Goal: Task Accomplishment & Management: Understand process/instructions

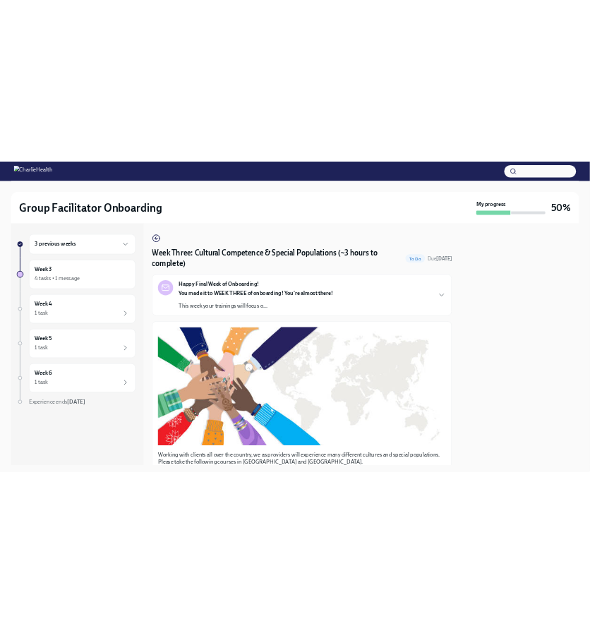
scroll to position [960, 0]
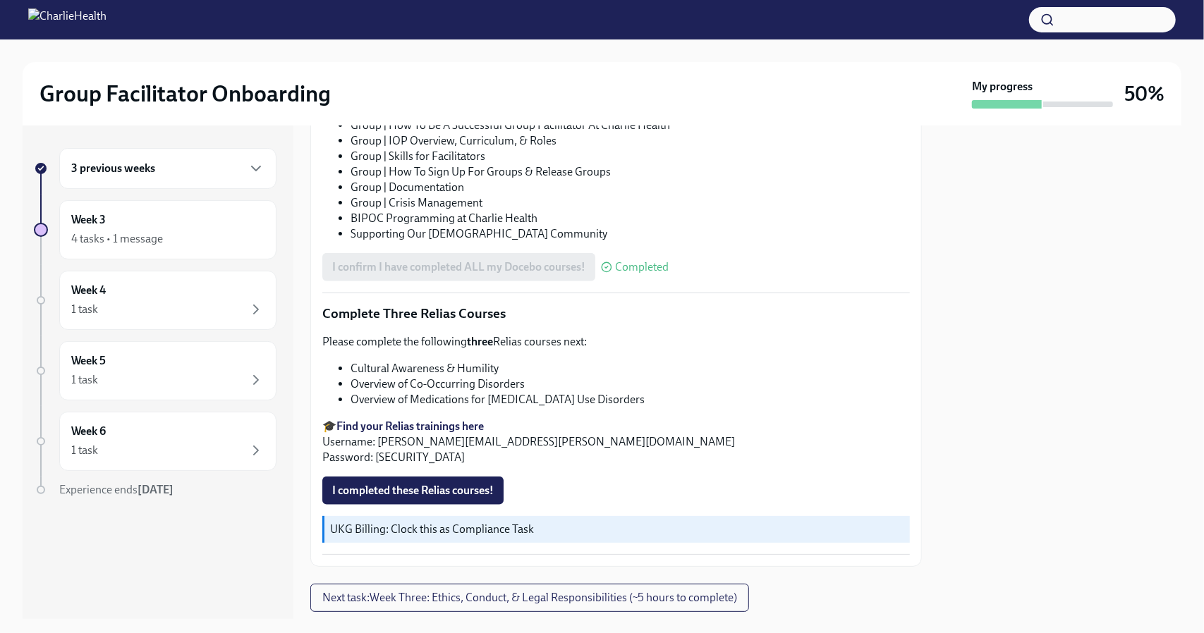
click at [412, 420] on strong "Find your Relias trainings here" at bounding box center [409, 426] width 147 height 13
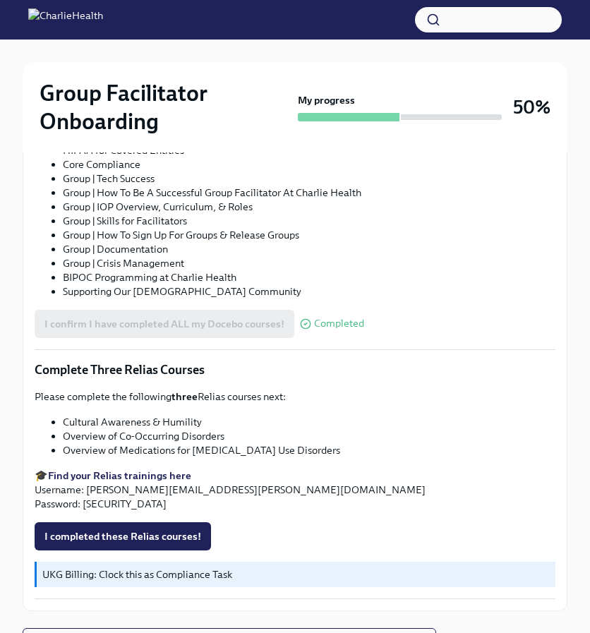
scroll to position [954, 0]
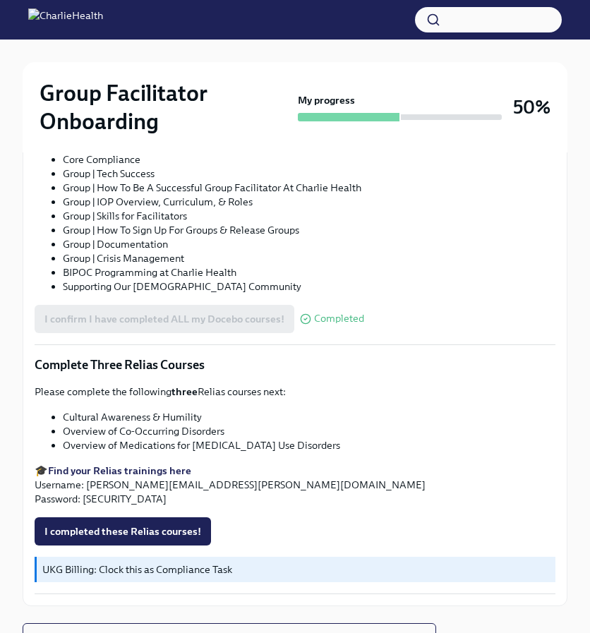
click at [142, 464] on strong "Find your Relias trainings here" at bounding box center [119, 470] width 143 height 13
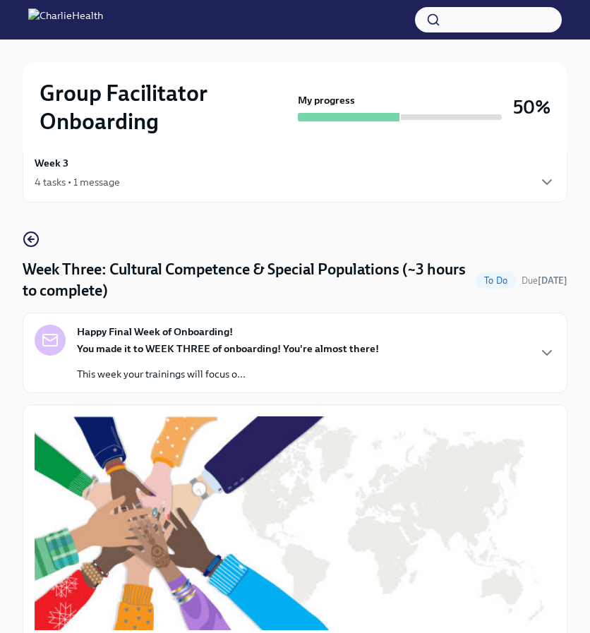
scroll to position [0, 0]
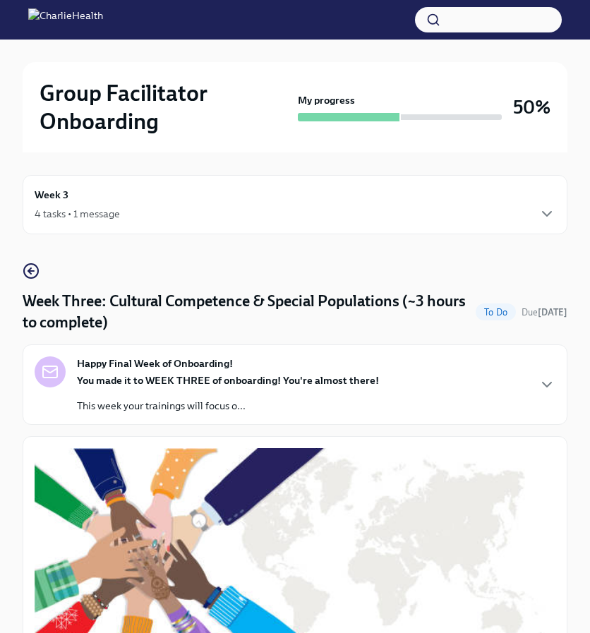
click at [114, 202] on div "Week 3 4 tasks • 1 message" at bounding box center [295, 204] width 521 height 35
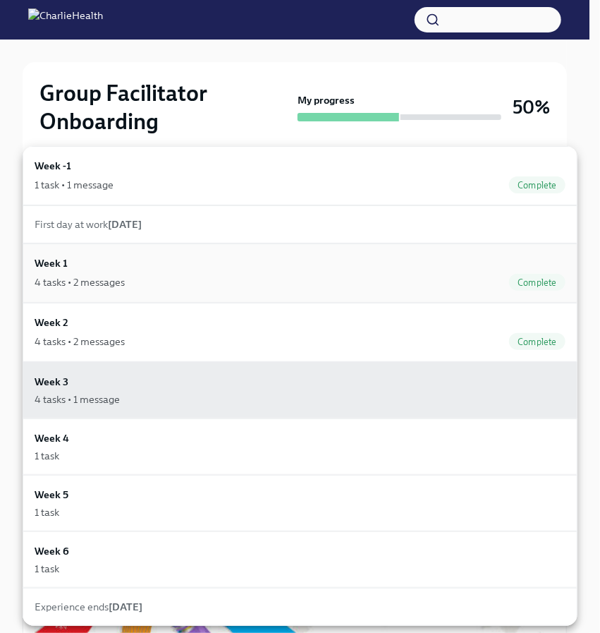
click at [168, 282] on div "4 tasks • 2 messages Complete" at bounding box center [300, 282] width 531 height 17
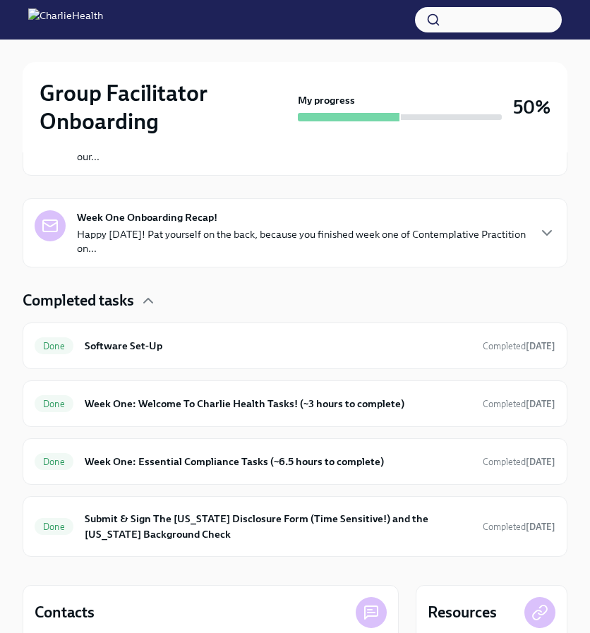
scroll to position [370, 0]
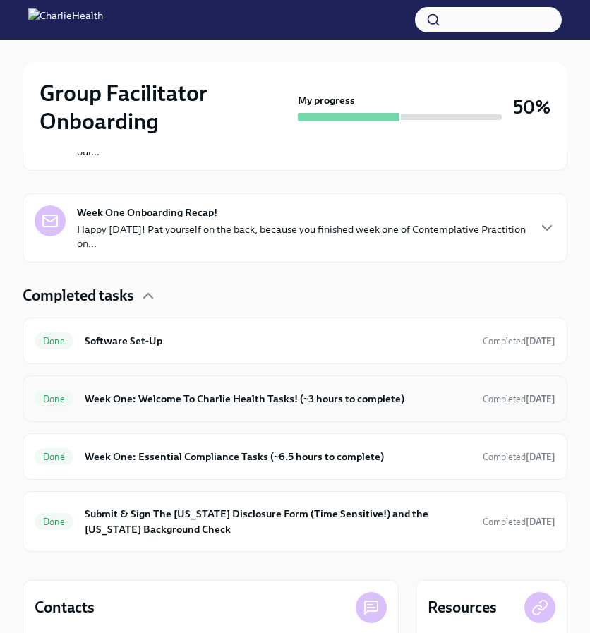
click at [326, 398] on h6 "Week One: Welcome To Charlie Health Tasks! (~3 hours to complete)" at bounding box center [278, 399] width 387 height 16
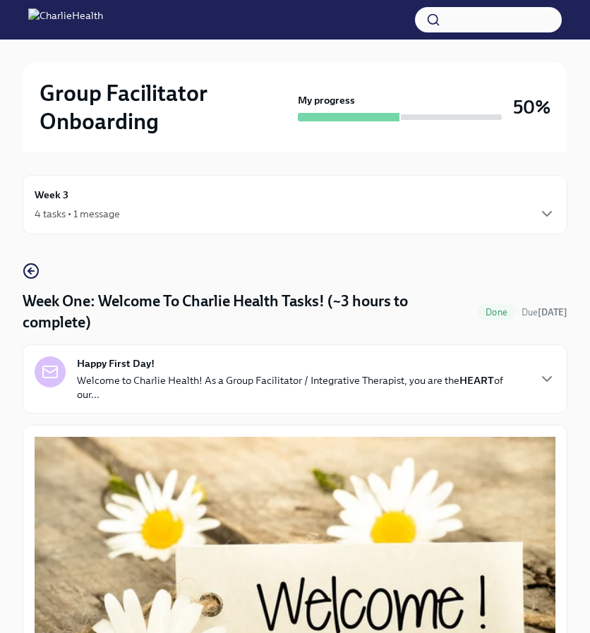
click at [306, 222] on div "Week 3 4 tasks • 1 message" at bounding box center [295, 204] width 545 height 59
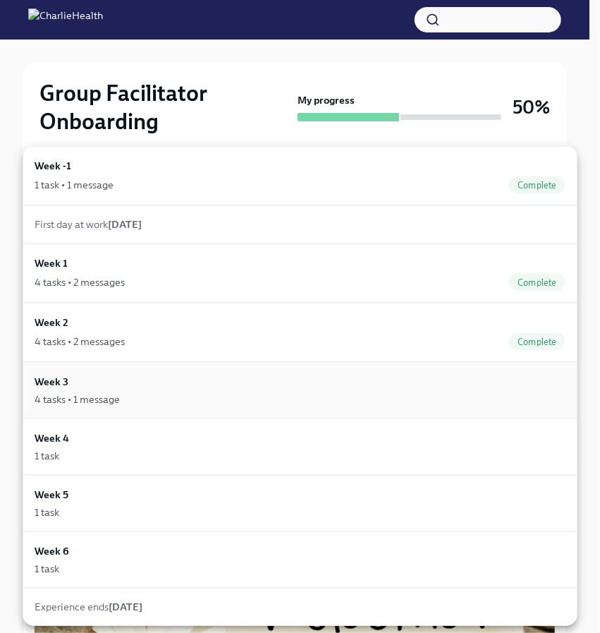
click at [265, 395] on div "4 tasks • 1 message" at bounding box center [300, 399] width 531 height 14
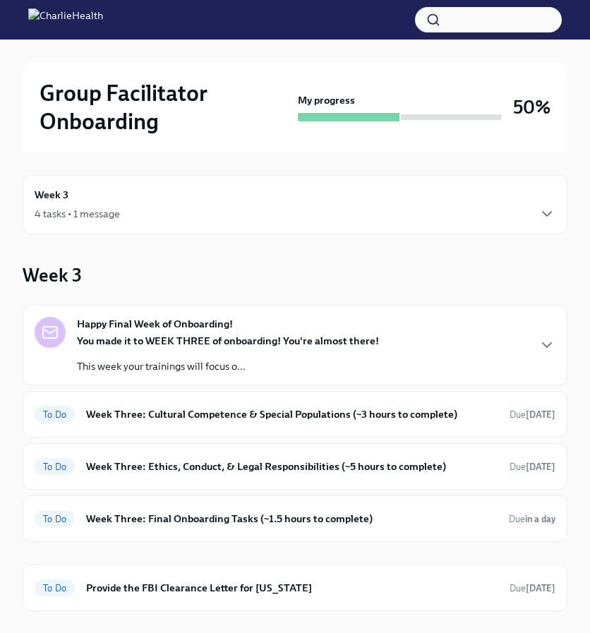
click at [538, 209] on div "4 tasks • 1 message" at bounding box center [295, 213] width 521 height 17
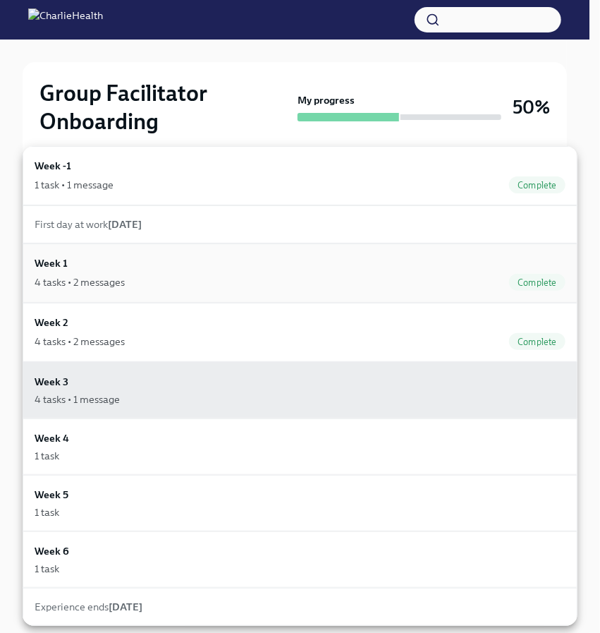
click at [414, 289] on div "4 tasks • 2 messages Complete" at bounding box center [300, 282] width 531 height 17
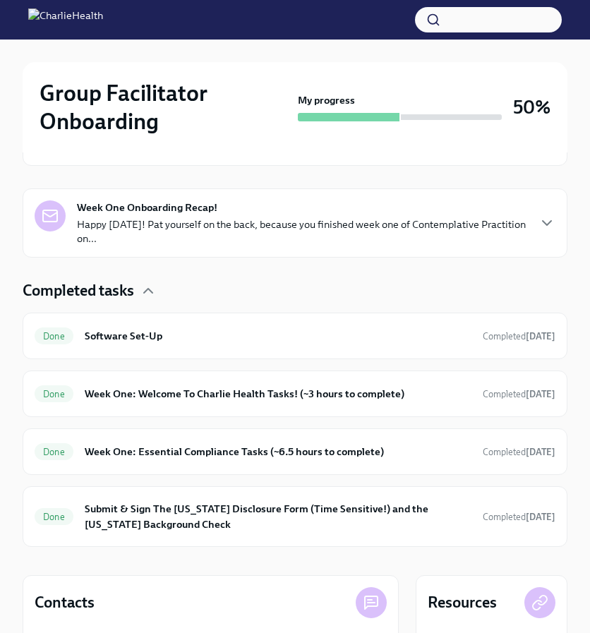
scroll to position [380, 0]
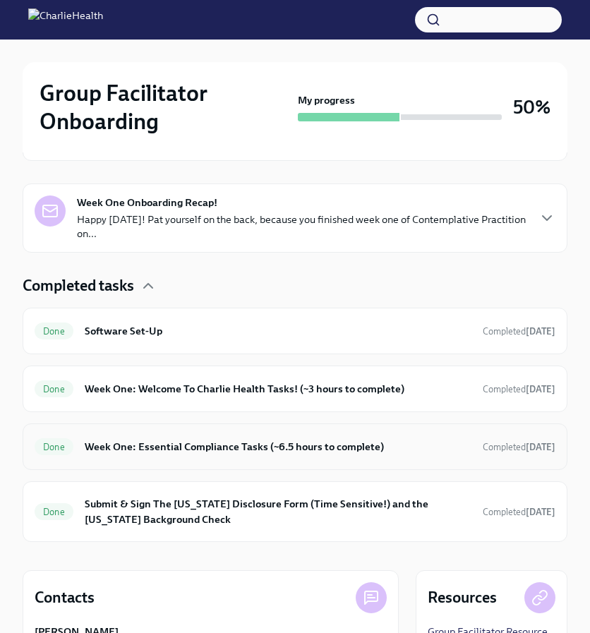
click at [372, 446] on h6 "Week One: Essential Compliance Tasks (~6.5 hours to complete)" at bounding box center [278, 447] width 387 height 16
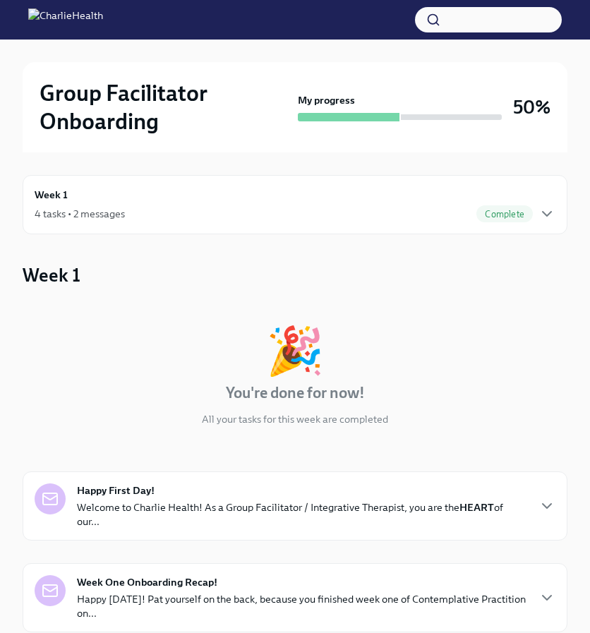
click at [547, 202] on div "Week 1 4 tasks • 2 messages Complete" at bounding box center [295, 204] width 521 height 35
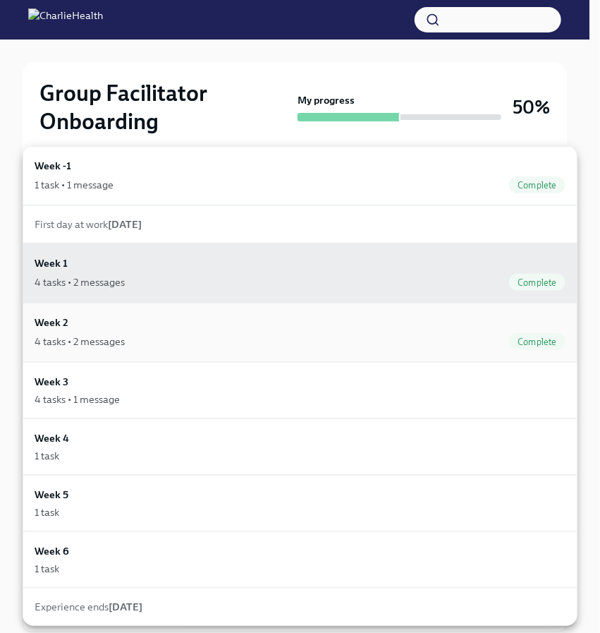
click at [249, 334] on div "4 tasks • 2 messages Complete" at bounding box center [300, 341] width 531 height 17
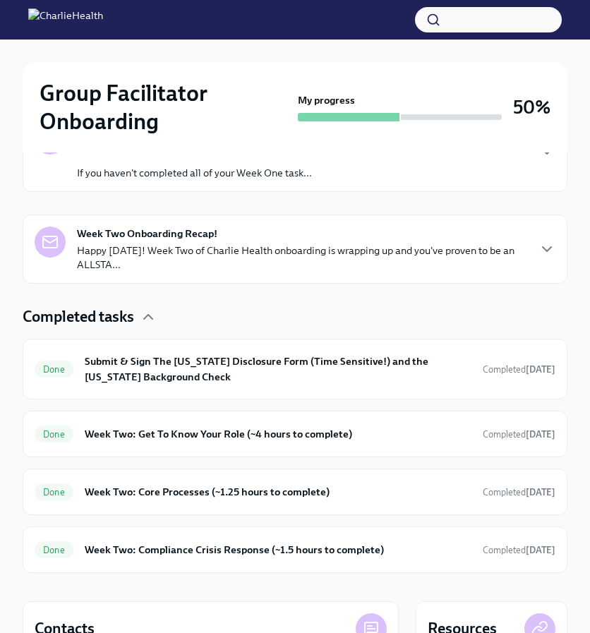
scroll to position [360, 0]
click at [381, 425] on h6 "Week Two: Get To Know Your Role (~4 hours to complete)" at bounding box center [278, 433] width 387 height 16
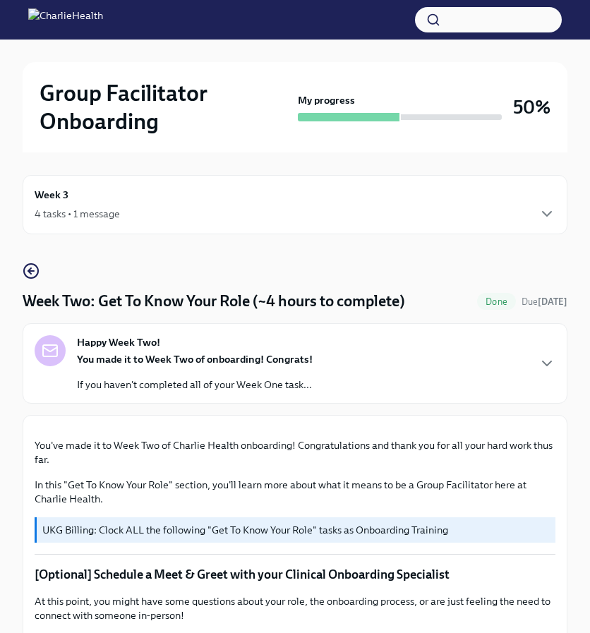
click at [547, 380] on div "Happy Week Two! You made it to Week Two of onboarding! Congrats! If you haven't…" at bounding box center [295, 363] width 521 height 56
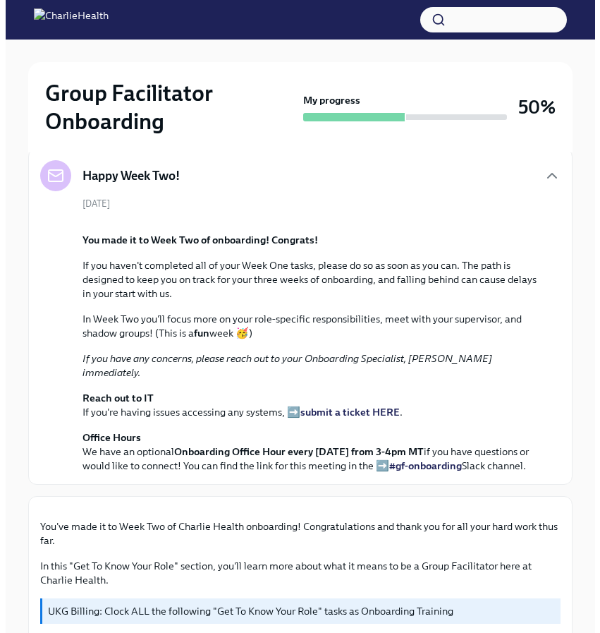
scroll to position [1, 0]
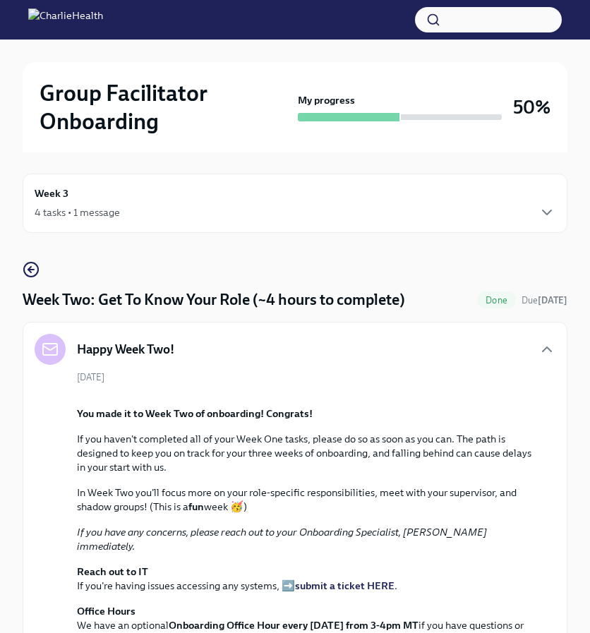
click at [480, 201] on div "Week 3 4 tasks • 1 message" at bounding box center [295, 203] width 521 height 35
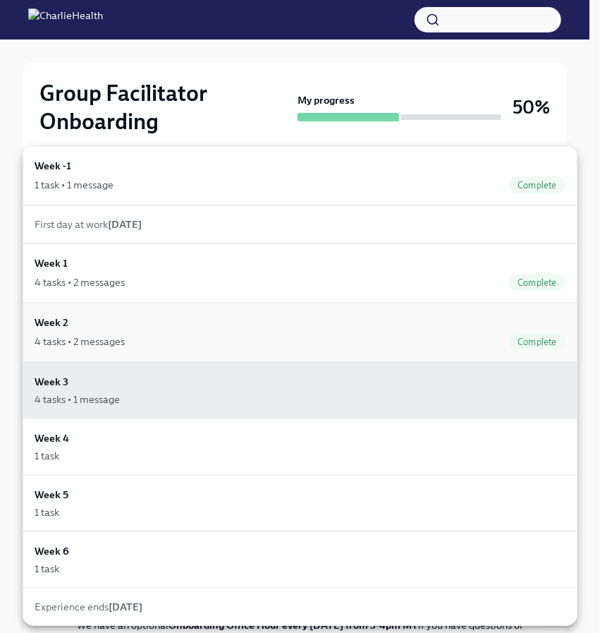
click at [461, 333] on div "4 tasks • 2 messages Complete" at bounding box center [300, 341] width 531 height 17
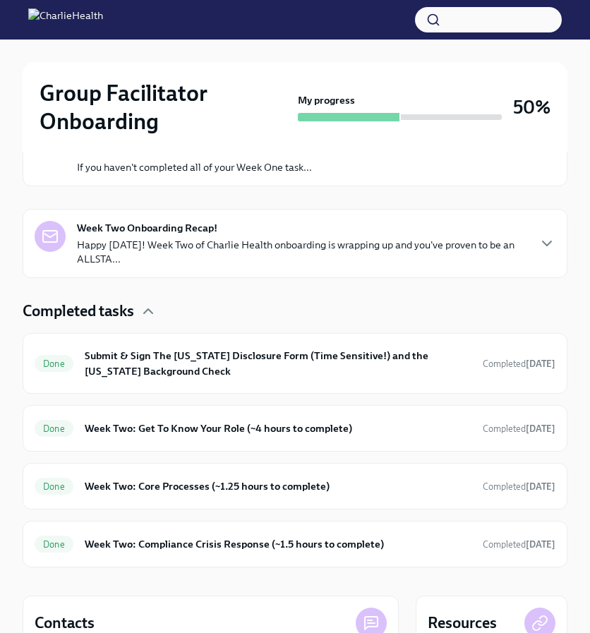
scroll to position [367, 0]
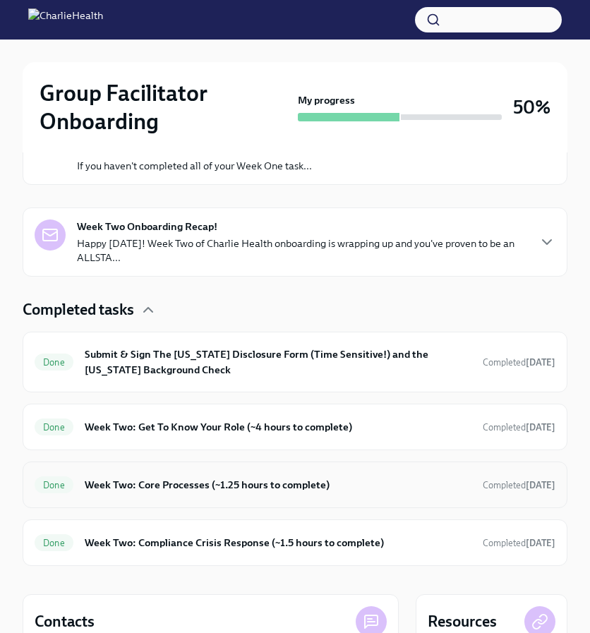
click at [218, 477] on h6 "Week Two: Core Processes (~1.25 hours to complete)" at bounding box center [278, 485] width 387 height 16
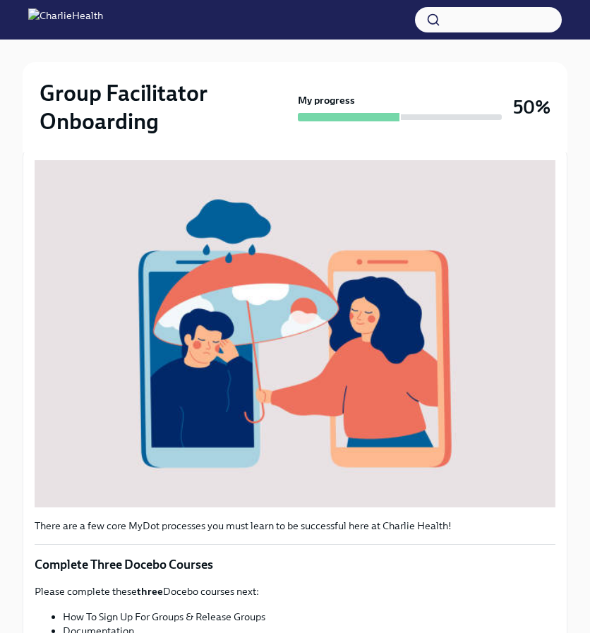
scroll to position [255, 0]
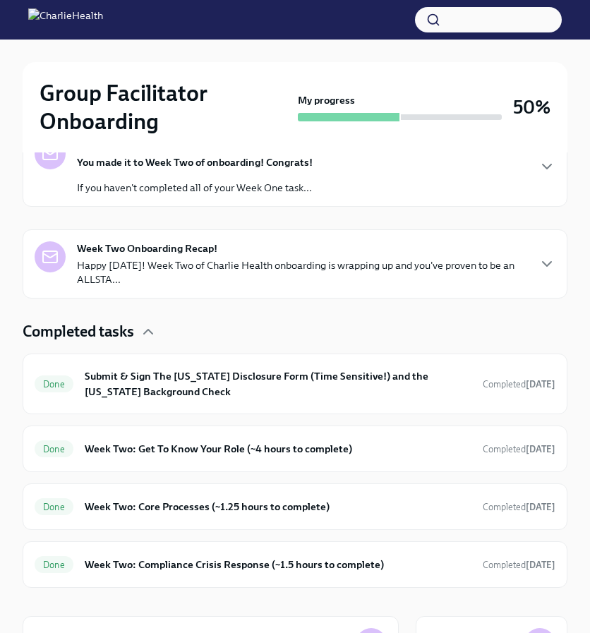
scroll to position [346, 0]
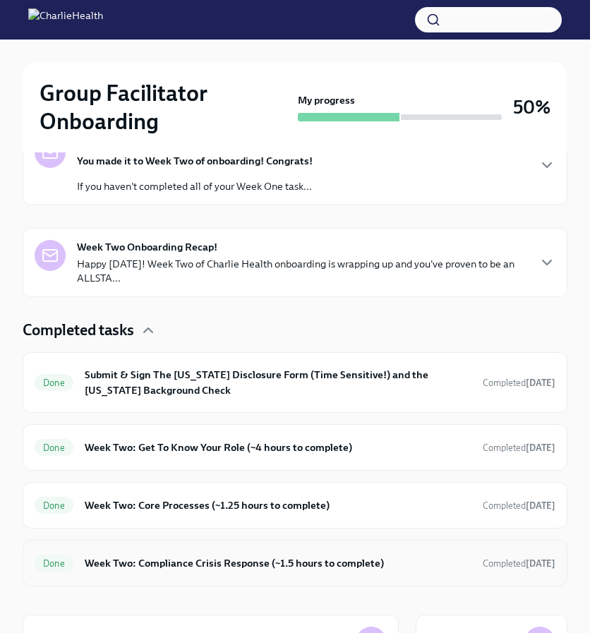
click at [308, 552] on div "Done Week Two: Compliance Crisis Response (~1.5 hours to complete) Completed [D…" at bounding box center [295, 563] width 521 height 23
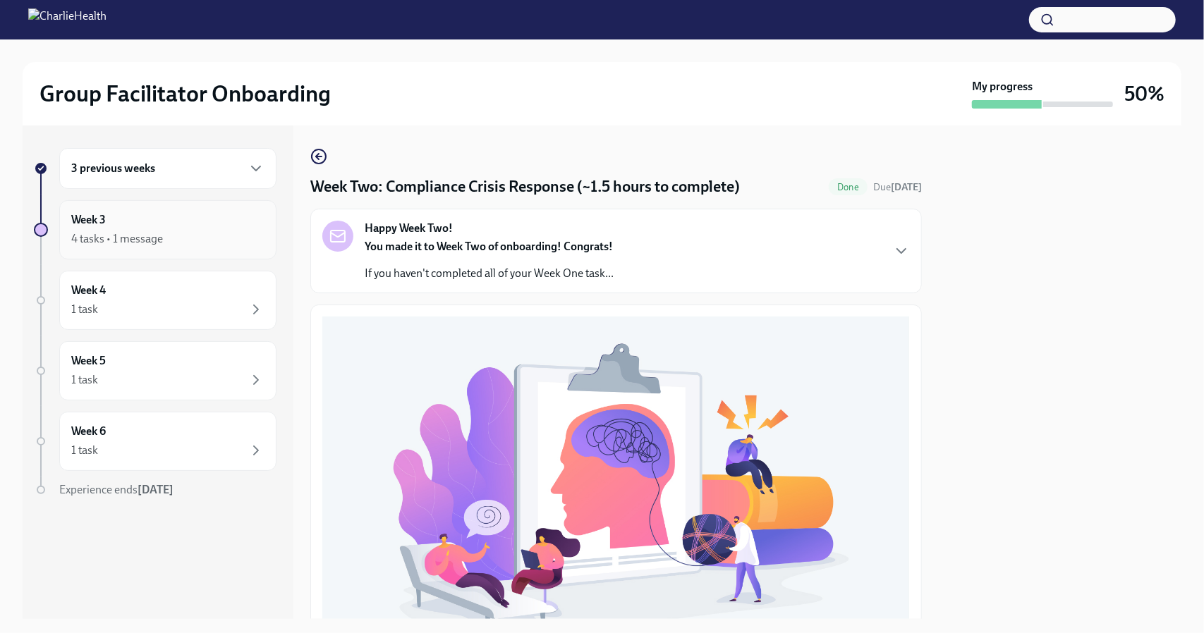
click at [176, 249] on div "Week 3 4 tasks • 1 message" at bounding box center [167, 229] width 217 height 59
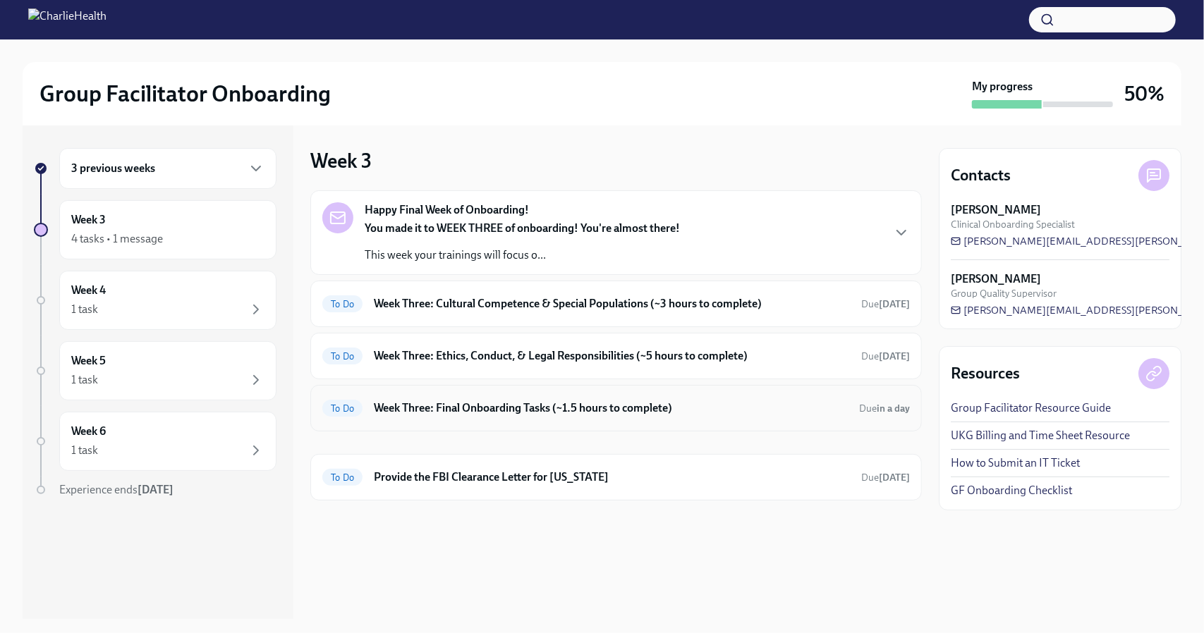
click at [481, 406] on h6 "Week Three: Final Onboarding Tasks (~1.5 hours to complete)" at bounding box center [611, 409] width 474 height 16
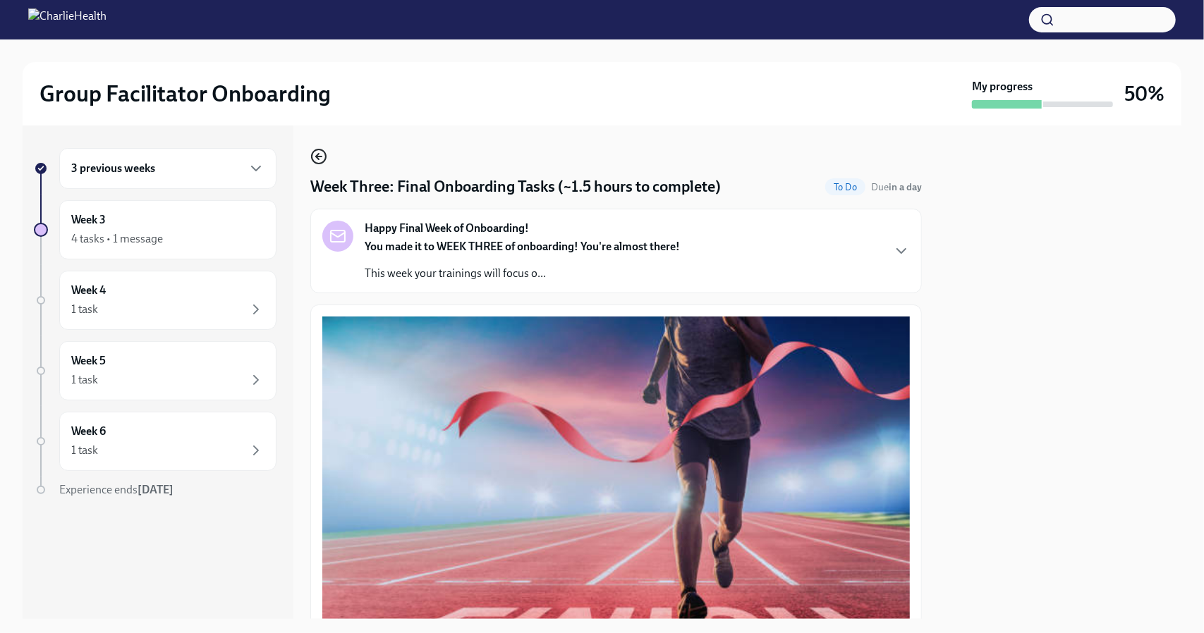
click at [322, 152] on icon "button" at bounding box center [318, 156] width 17 height 17
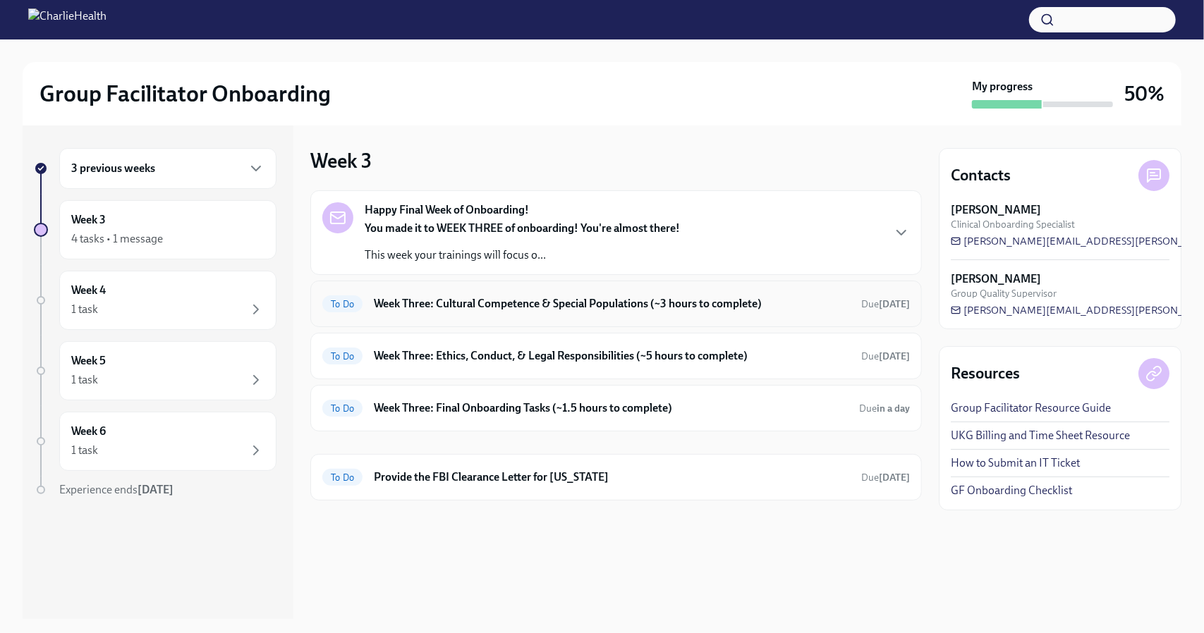
click at [461, 310] on h6 "Week Three: Cultural Competence & Special Populations (~3 hours to complete)" at bounding box center [612, 304] width 476 height 16
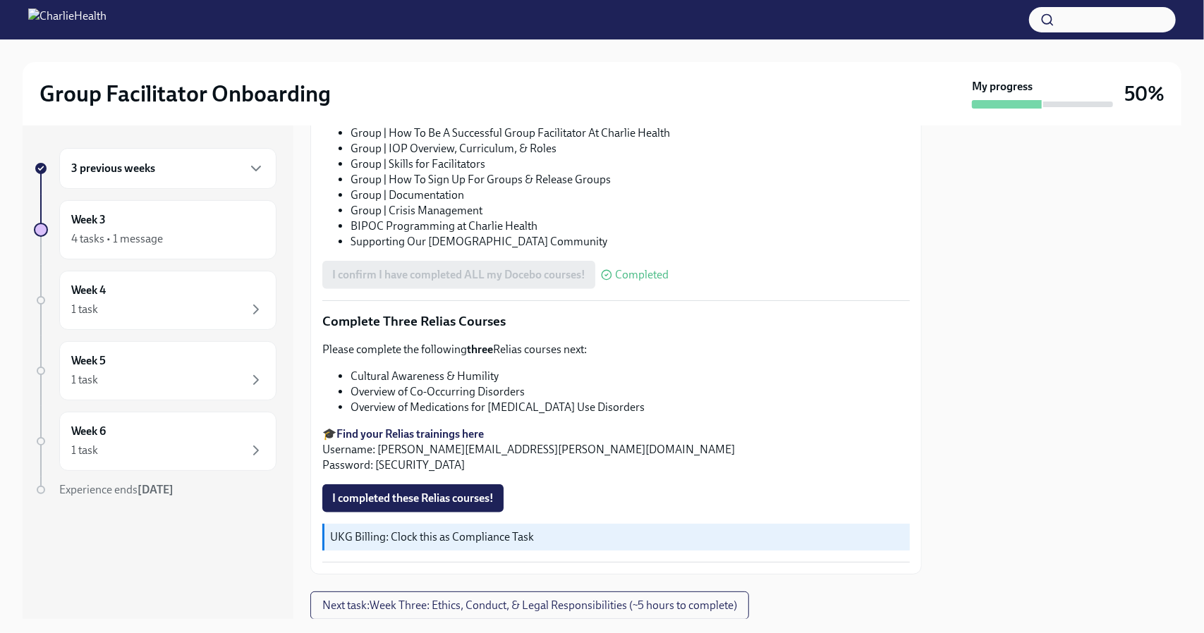
scroll to position [957, 0]
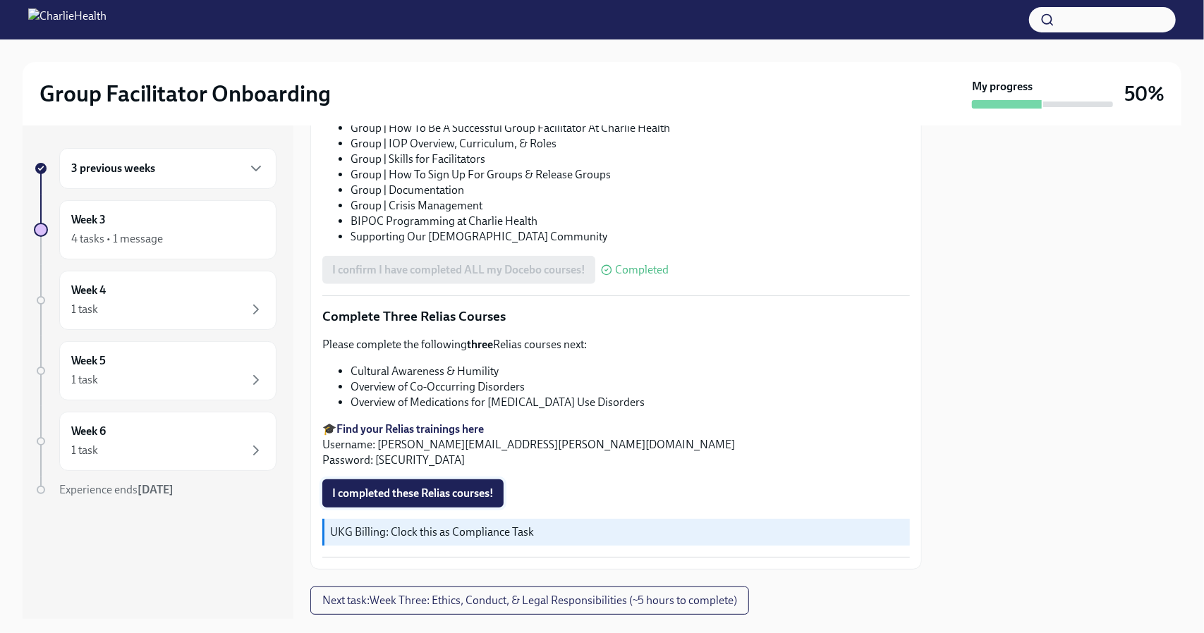
click at [418, 493] on span "I completed these Relias courses!" at bounding box center [413, 494] width 162 height 14
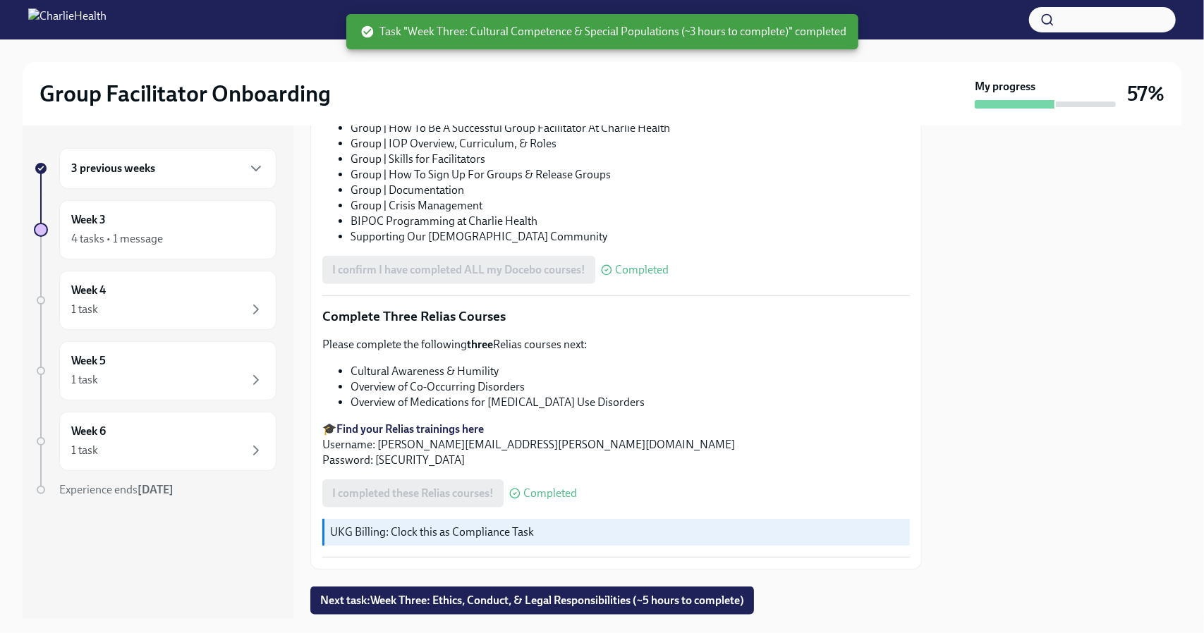
scroll to position [993, 0]
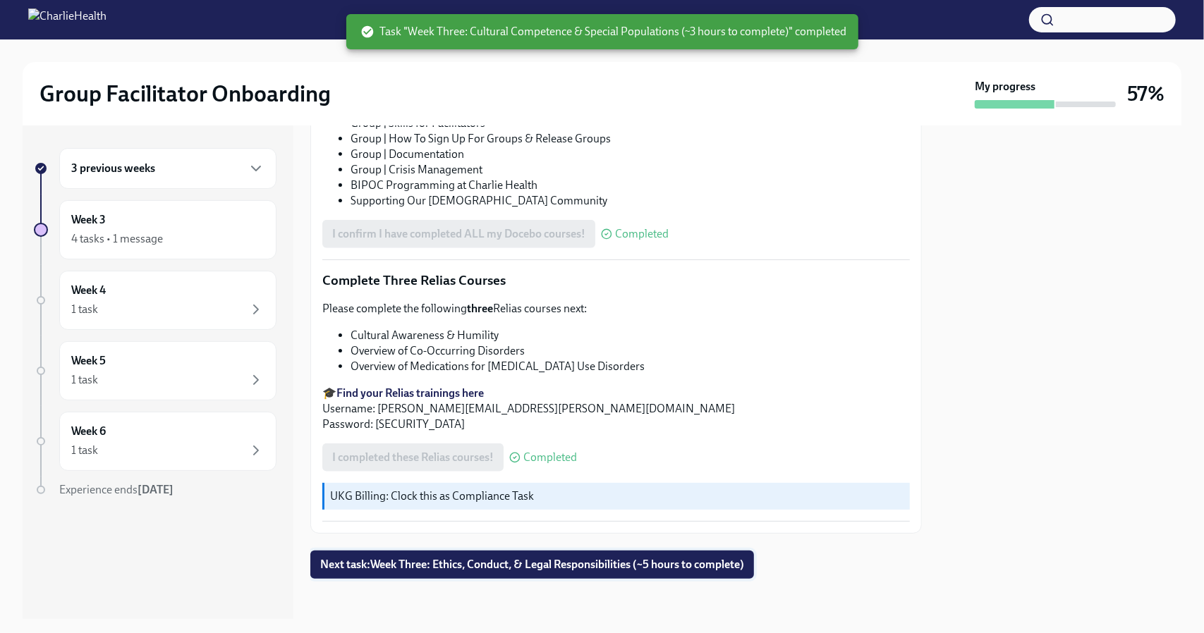
click at [499, 563] on span "Next task : Week Three: Ethics, Conduct, & Legal Responsibilities (~5 hours to …" at bounding box center [532, 565] width 424 height 14
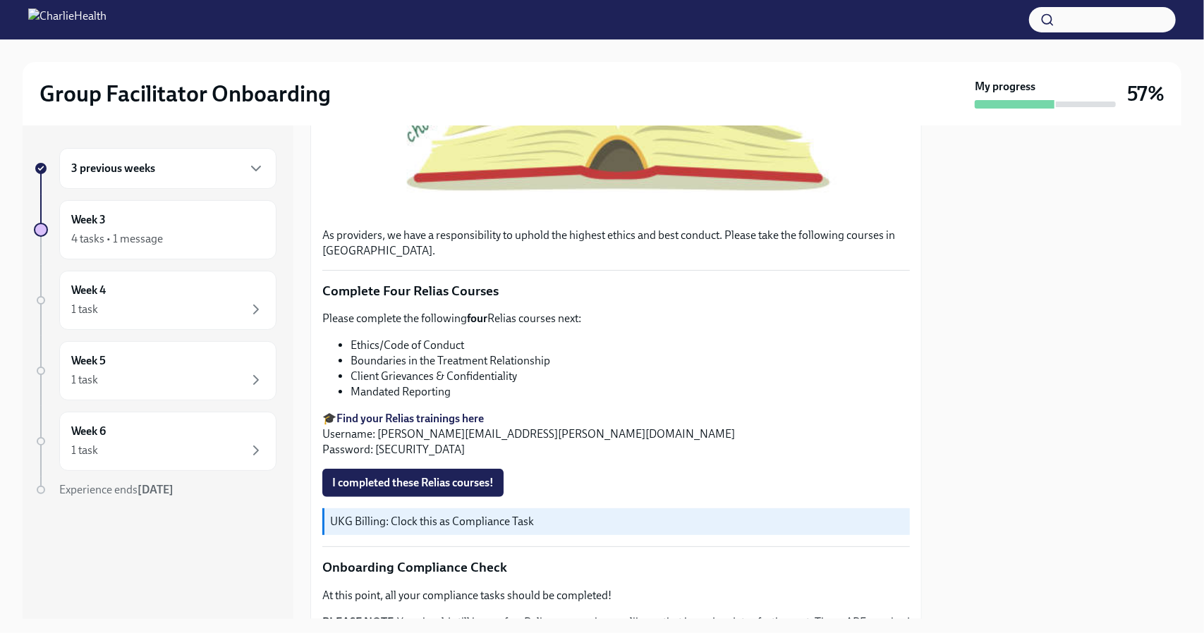
scroll to position [530, 0]
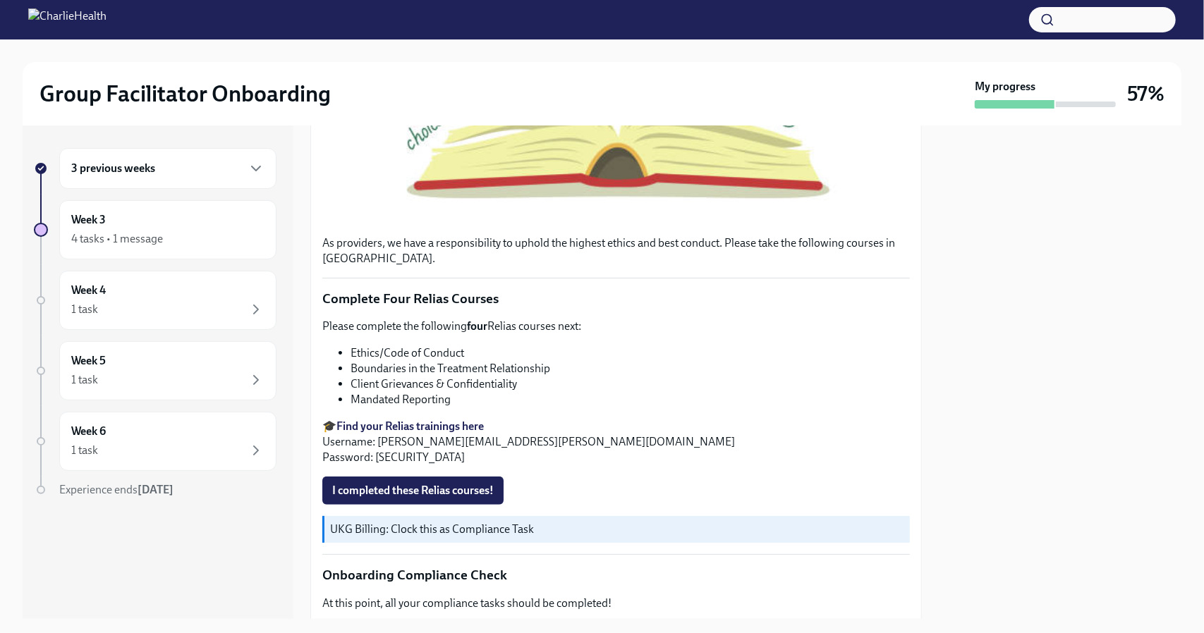
click at [596, 468] on div "As providers, we have a responsibility to uphold the highest ethics and best co…" at bounding box center [616, 285] width 588 height 955
click at [212, 171] on div "3 previous weeks" at bounding box center [167, 168] width 193 height 17
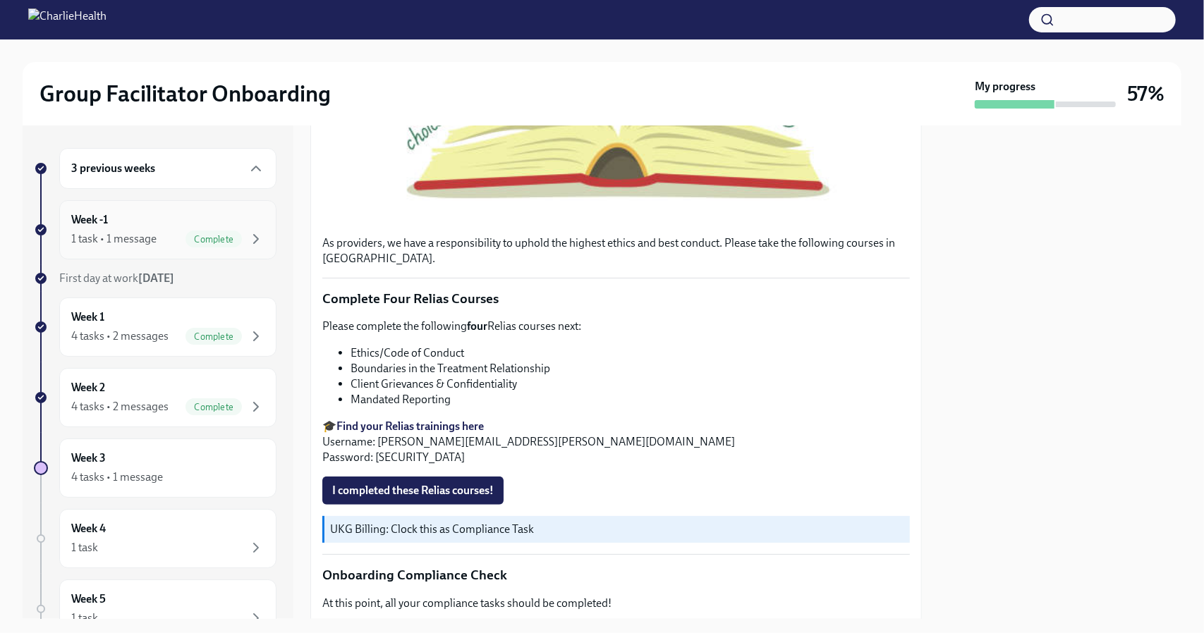
click at [165, 231] on div "1 task • 1 message Complete" at bounding box center [167, 239] width 193 height 17
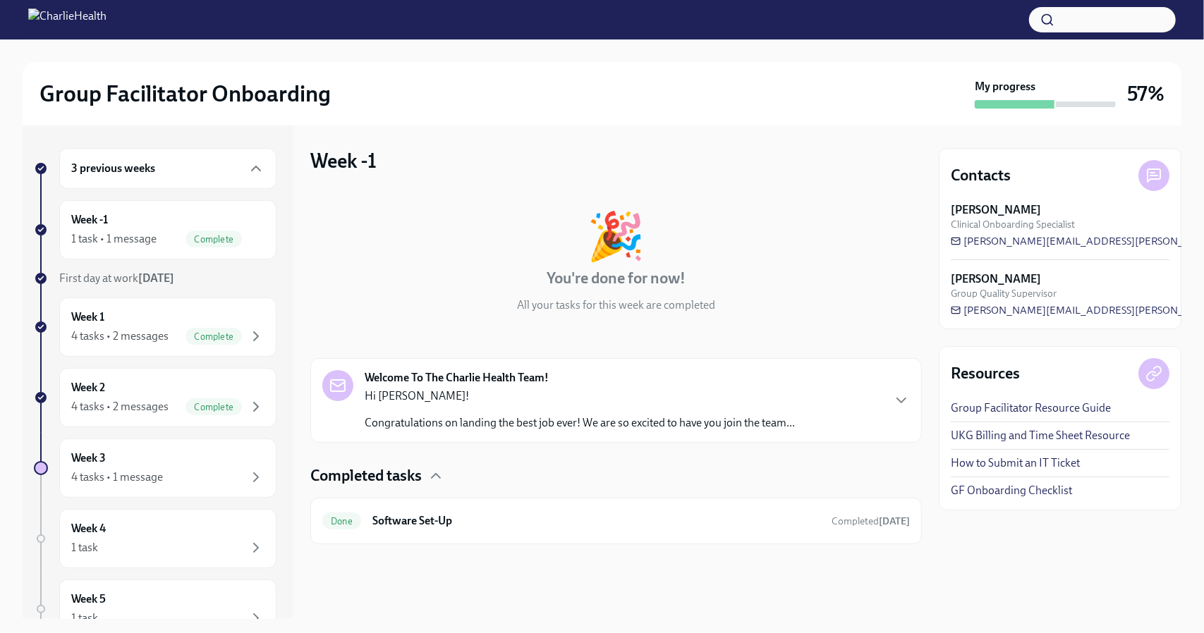
click at [450, 413] on div "Hi [PERSON_NAME]! Congratulations on landing the best job ever! We are so excit…" at bounding box center [580, 410] width 430 height 42
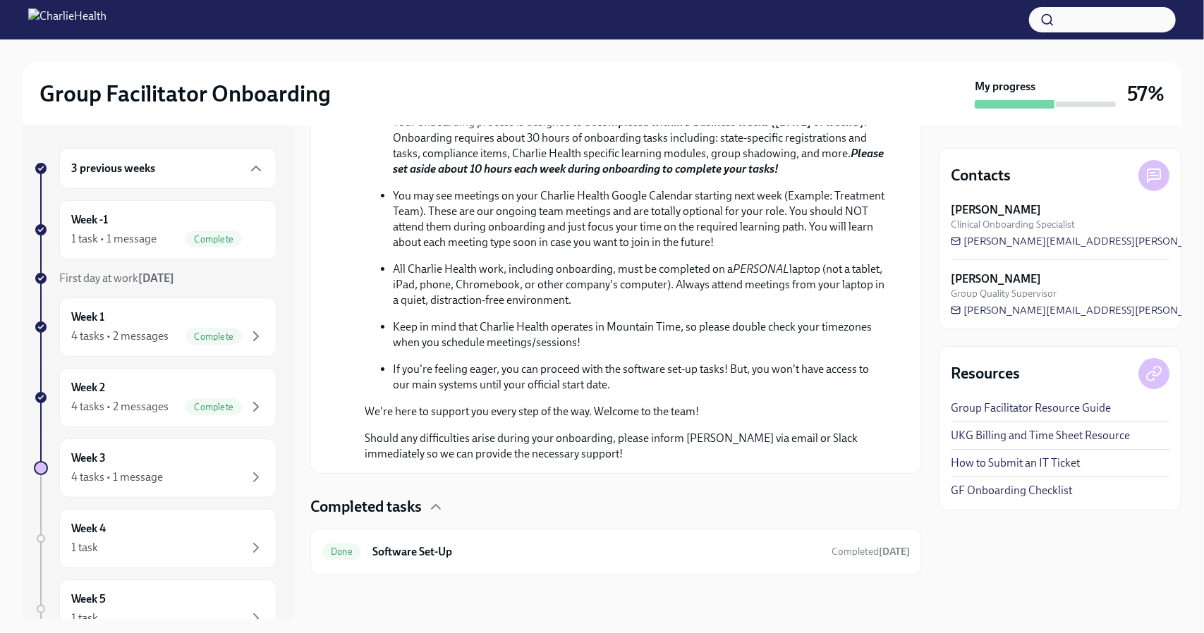
scroll to position [655, 0]
click at [150, 319] on div "Week 1 4 tasks • 2 messages Complete" at bounding box center [167, 327] width 193 height 35
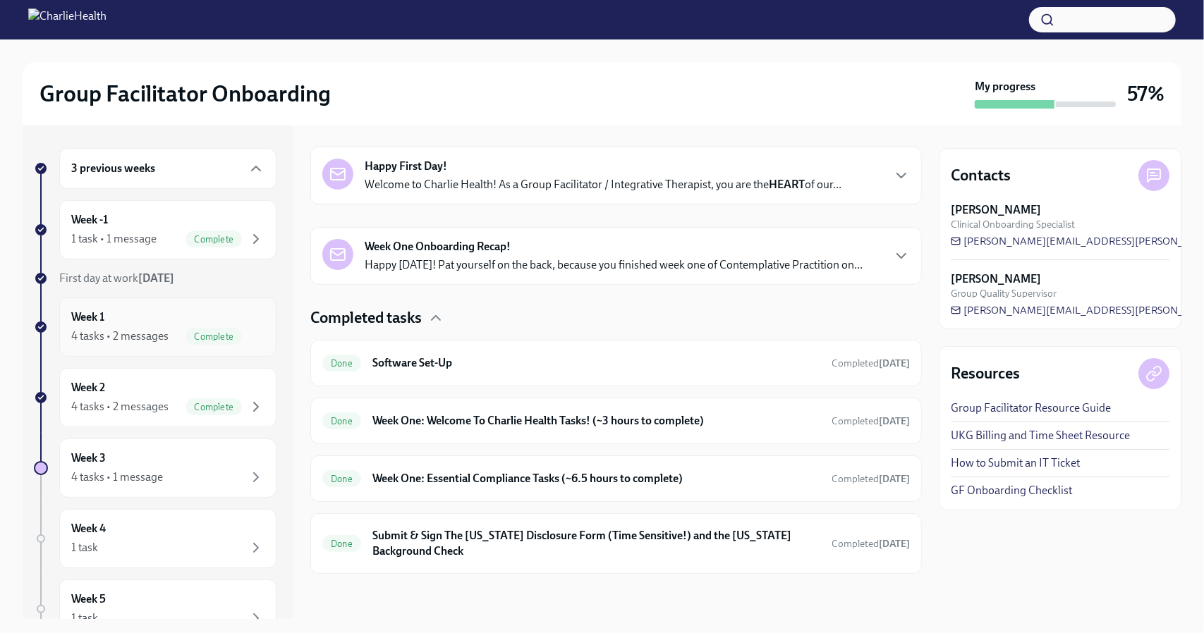
scroll to position [209, 0]
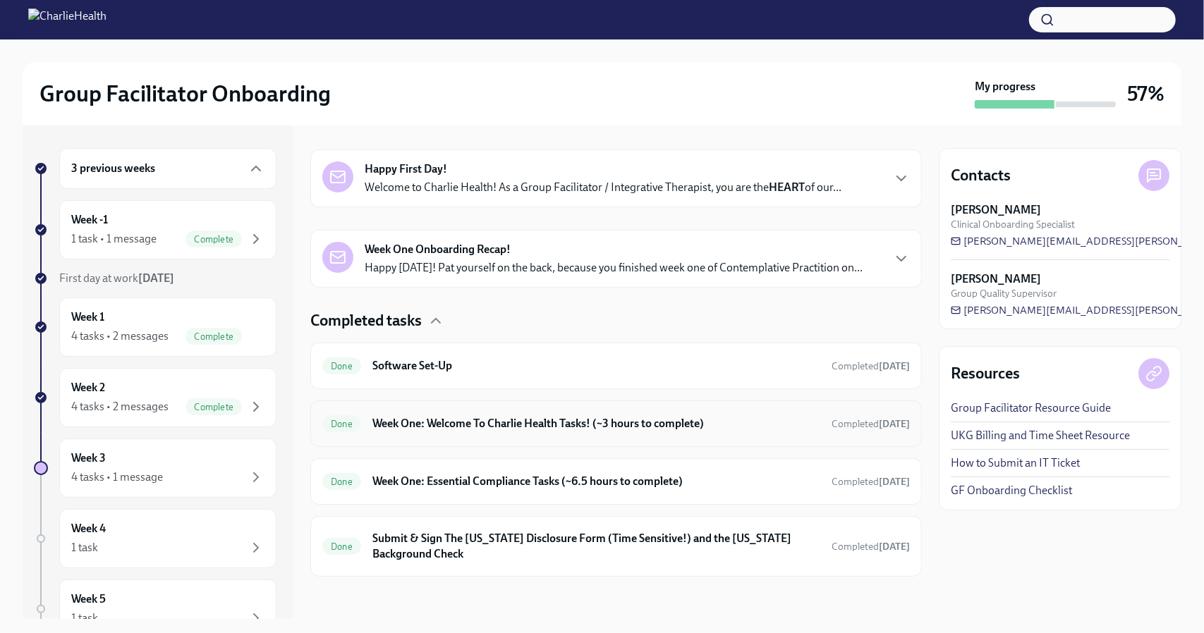
click at [489, 427] on h6 "Week One: Welcome To Charlie Health Tasks! (~3 hours to complete)" at bounding box center [596, 424] width 448 height 16
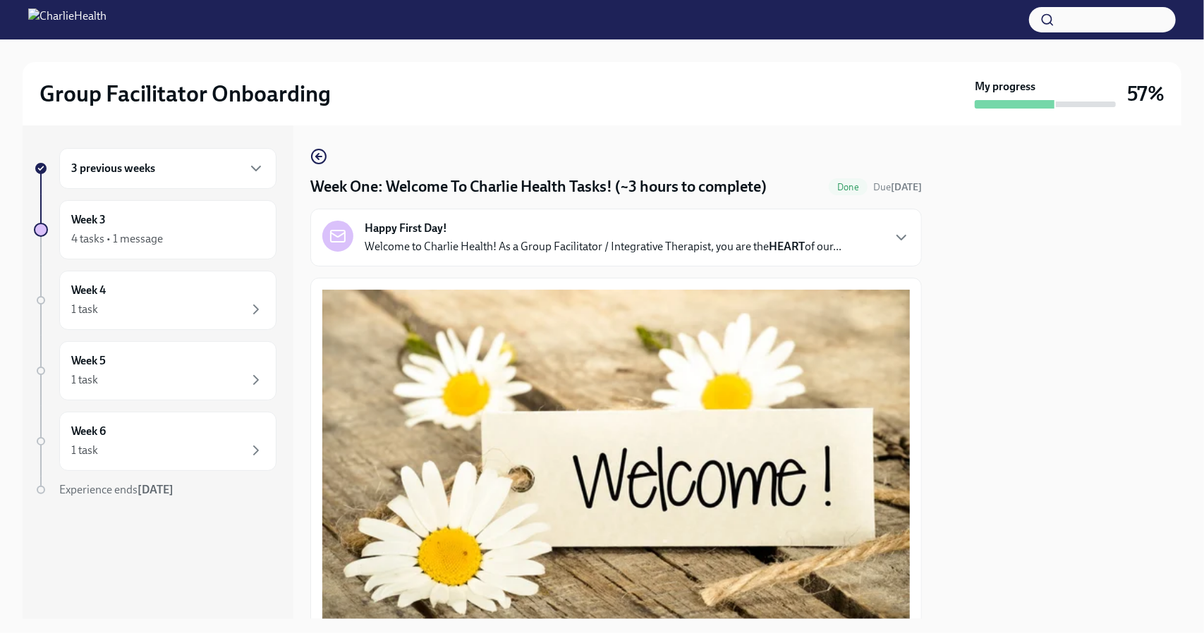
click at [245, 180] on div "3 previous weeks" at bounding box center [167, 168] width 217 height 41
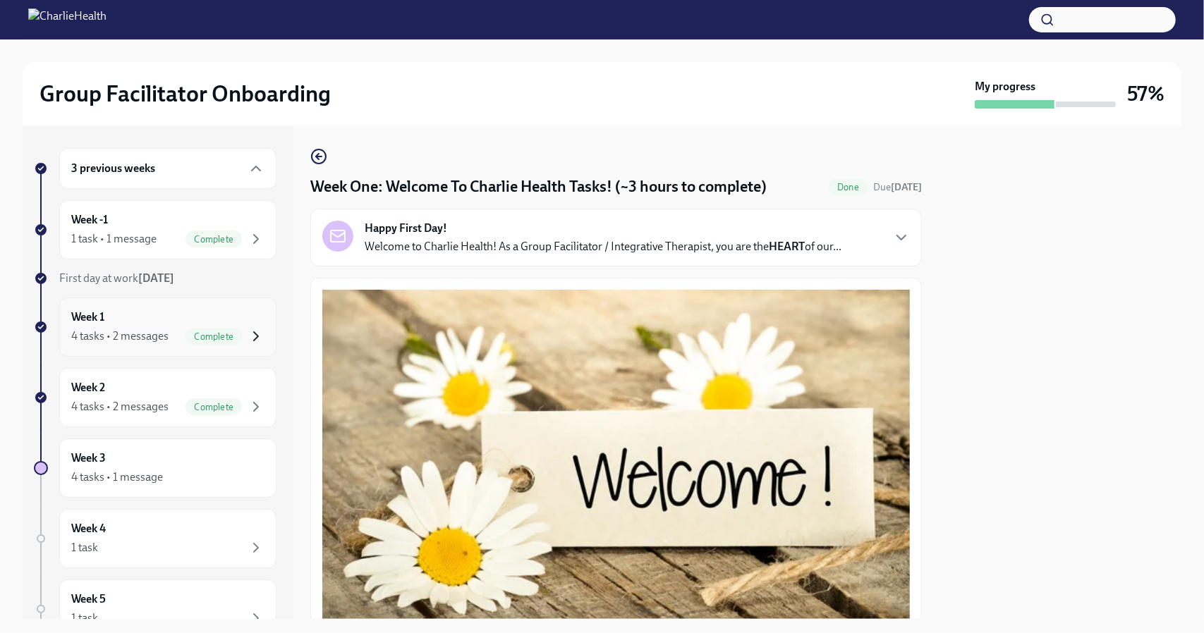
click at [248, 328] on icon "button" at bounding box center [256, 336] width 17 height 17
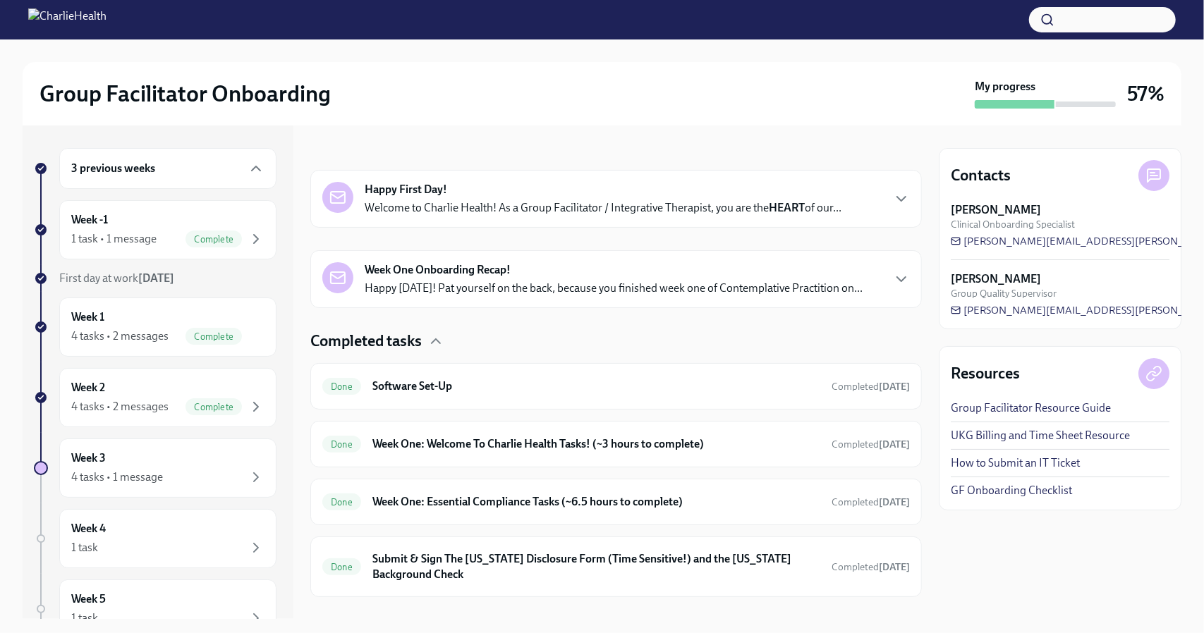
scroll to position [209, 0]
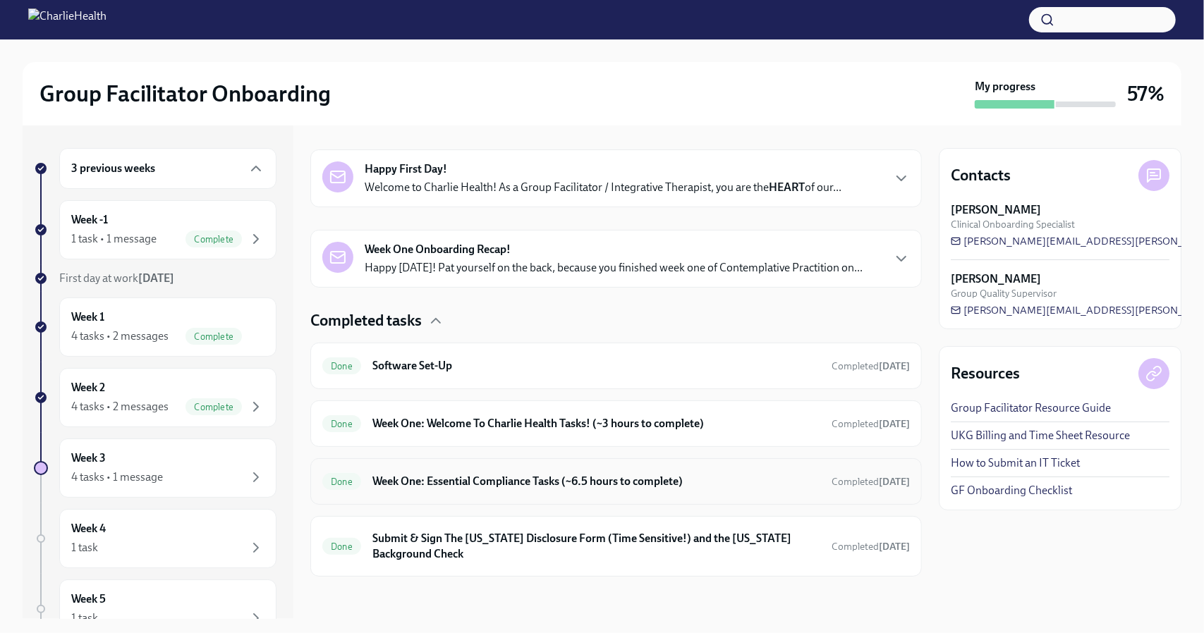
click at [427, 466] on div "Done Week One: Essential Compliance Tasks (~6.5 hours to complete) Completed [D…" at bounding box center [616, 482] width 612 height 47
click at [427, 475] on h6 "Week One: Essential Compliance Tasks (~6.5 hours to complete)" at bounding box center [596, 482] width 448 height 16
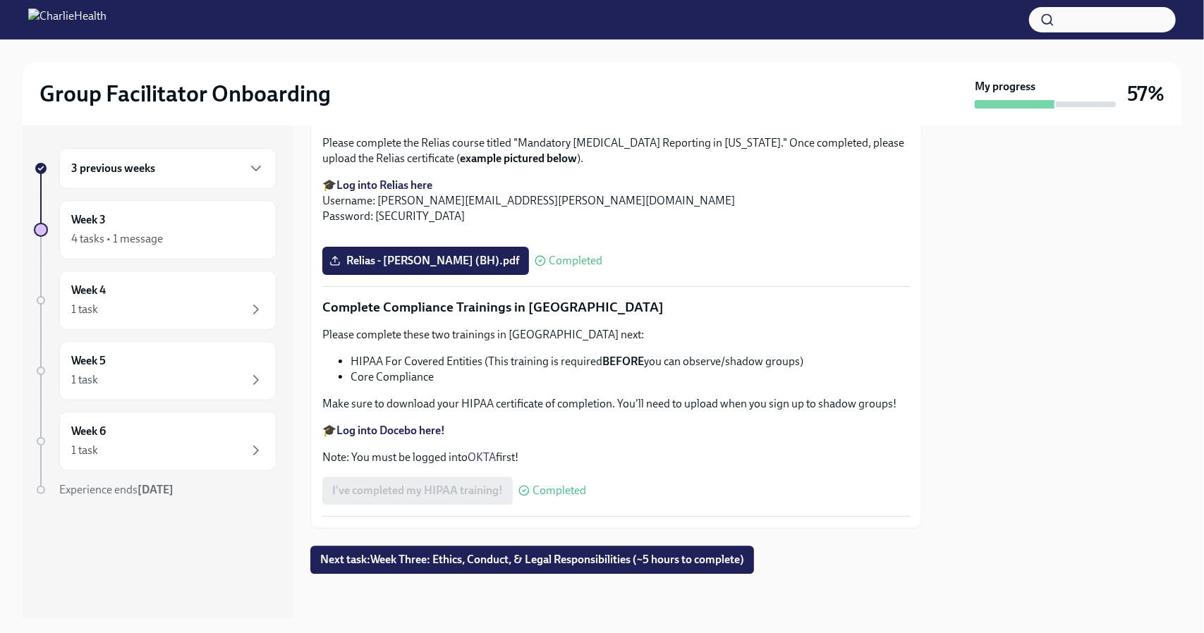
scroll to position [3284, 0]
click at [260, 155] on div "3 previous weeks" at bounding box center [167, 168] width 217 height 41
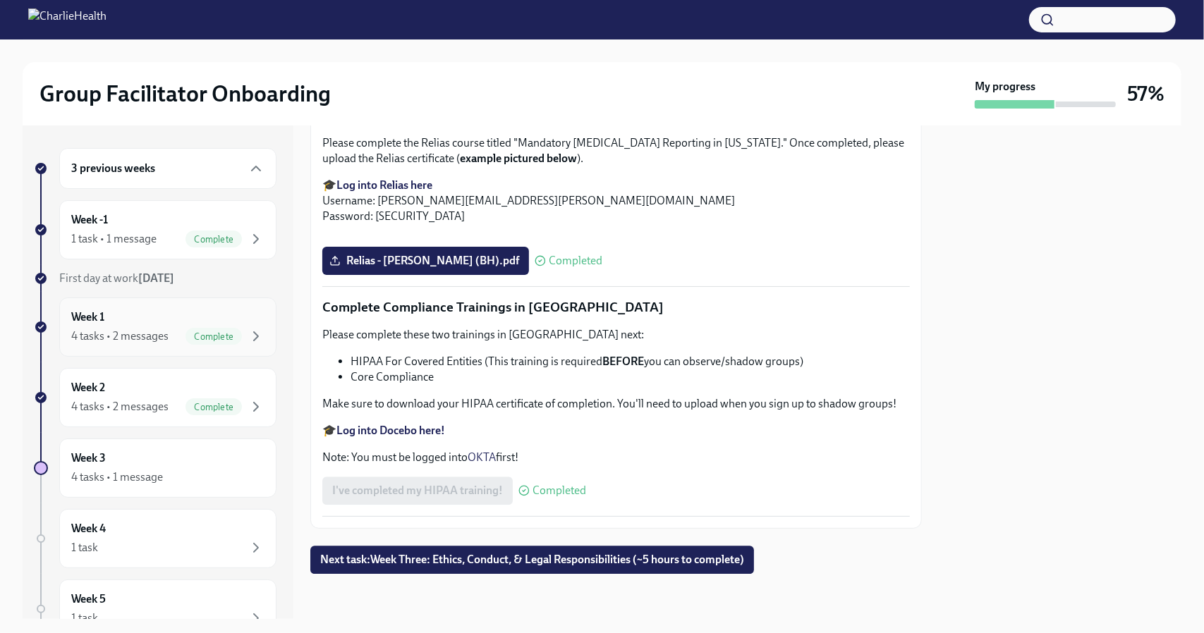
click at [222, 328] on div "Complete" at bounding box center [214, 336] width 56 height 17
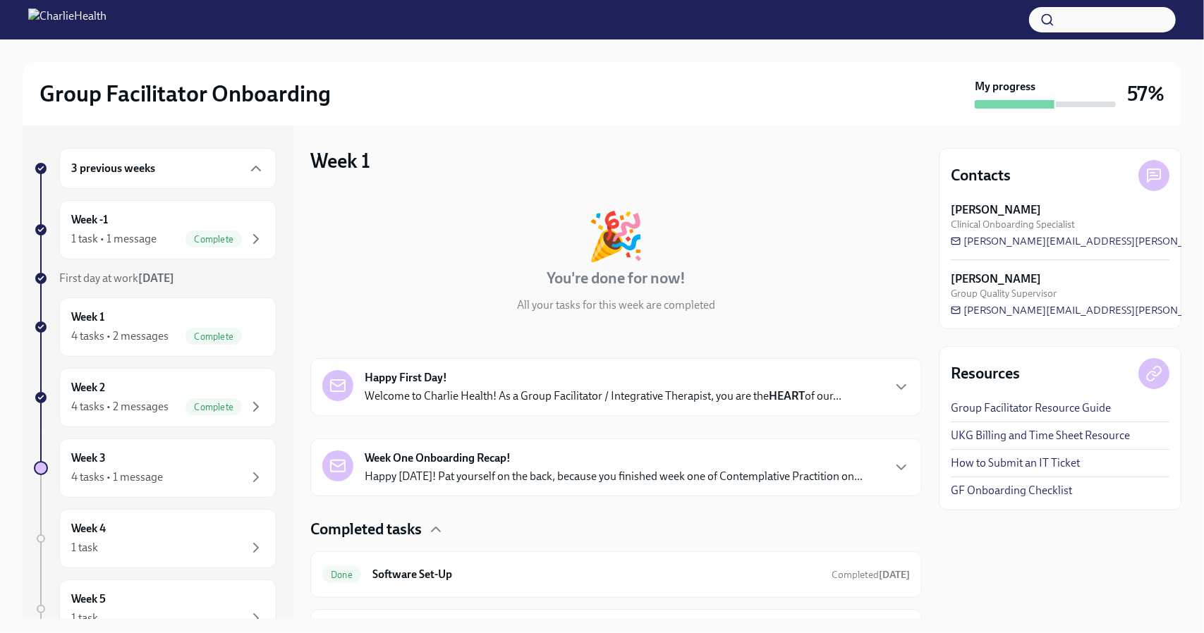
scroll to position [209, 0]
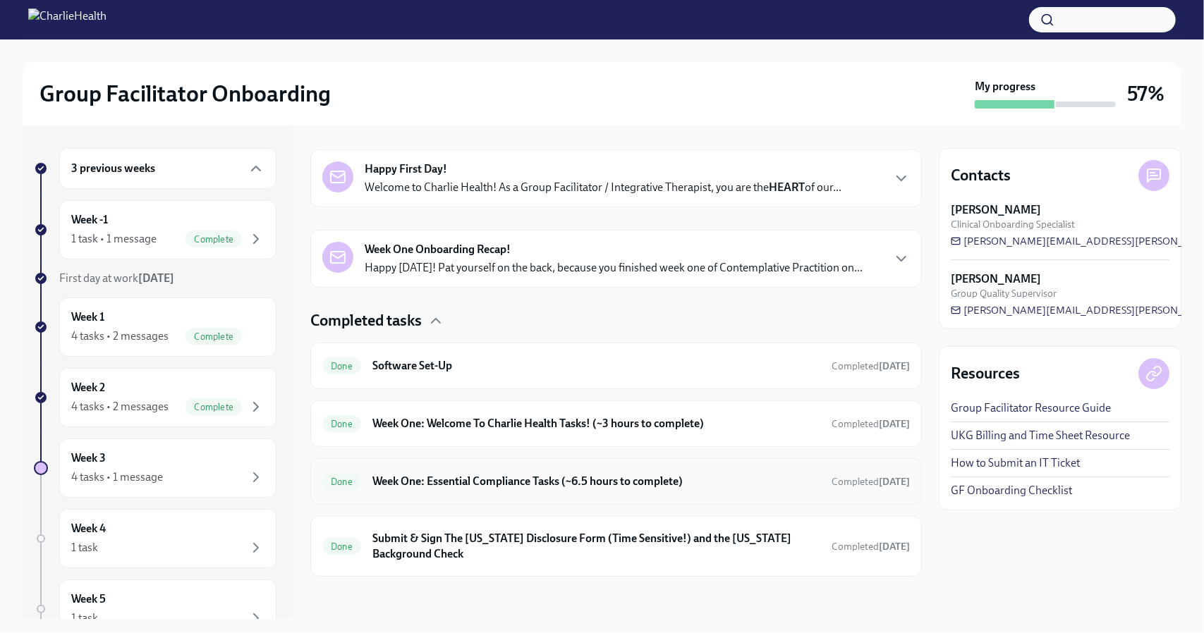
click at [493, 474] on h6 "Week One: Essential Compliance Tasks (~6.5 hours to complete)" at bounding box center [596, 482] width 448 height 16
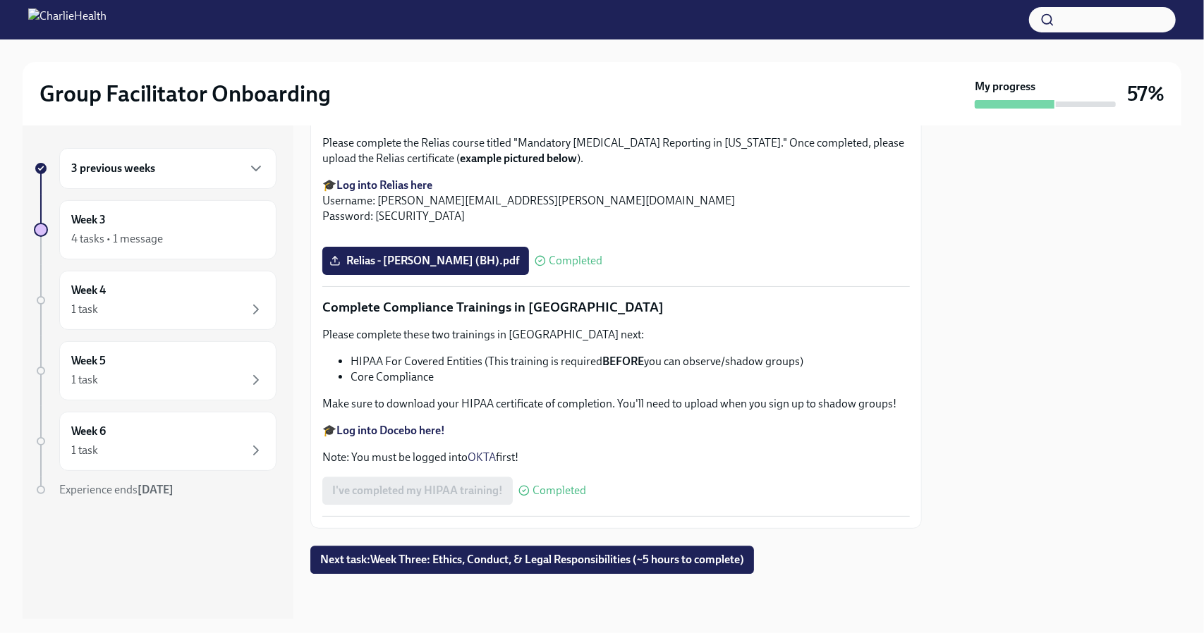
click at [249, 157] on div "3 previous weeks" at bounding box center [167, 168] width 217 height 41
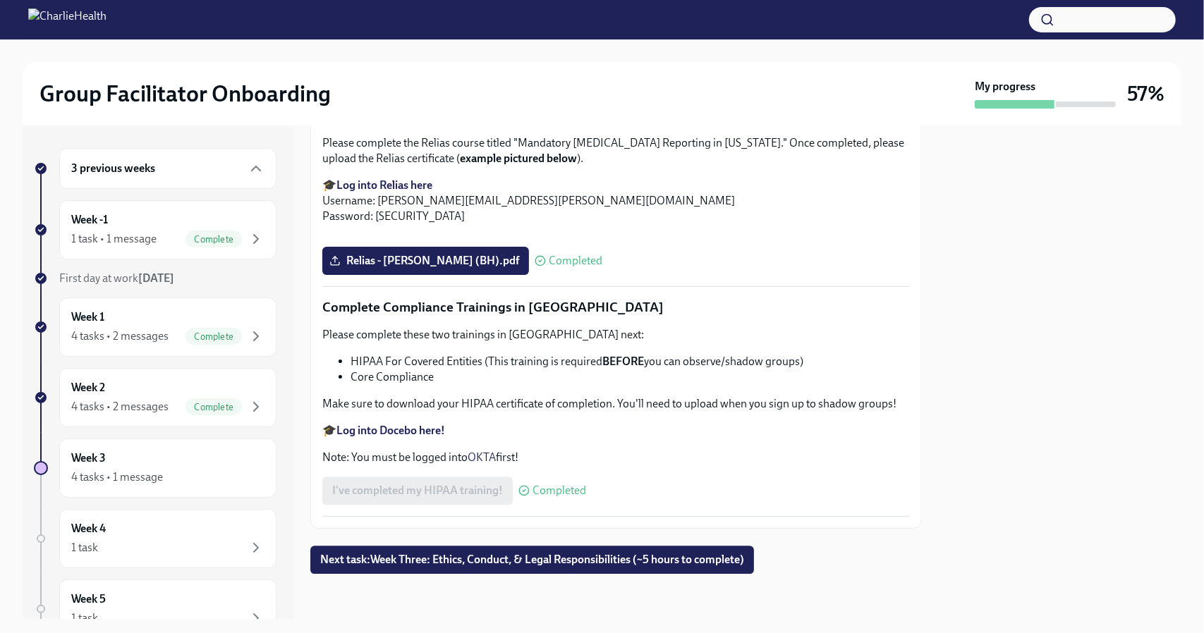
scroll to position [2923, 0]
click at [198, 402] on span "Complete" at bounding box center [214, 407] width 56 height 11
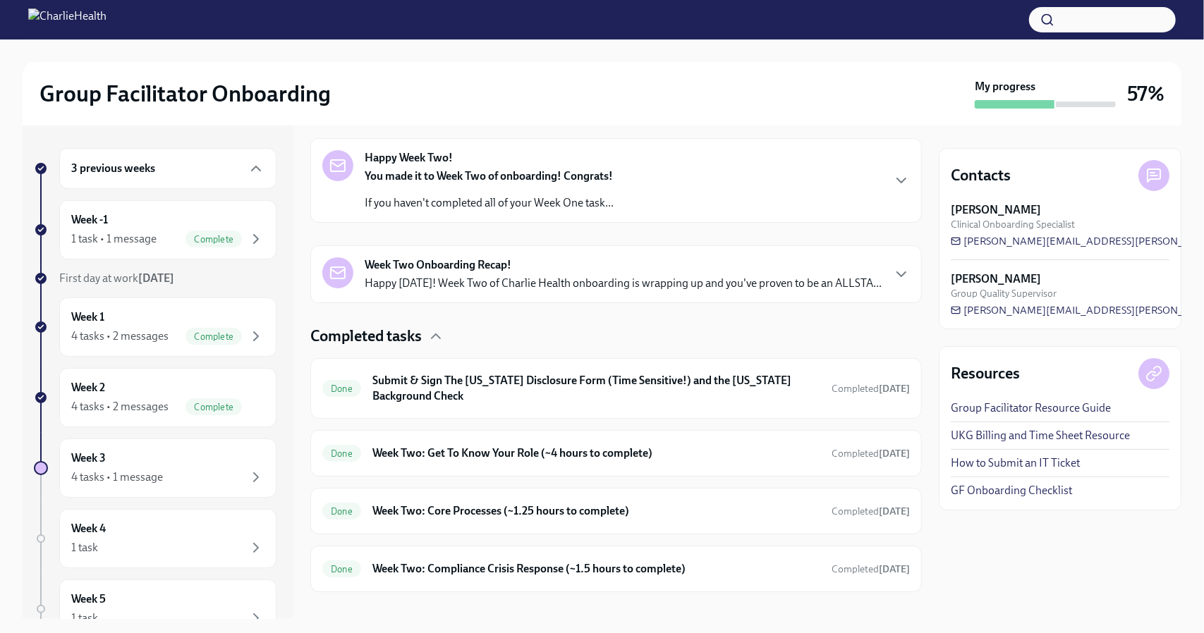
scroll to position [251, 0]
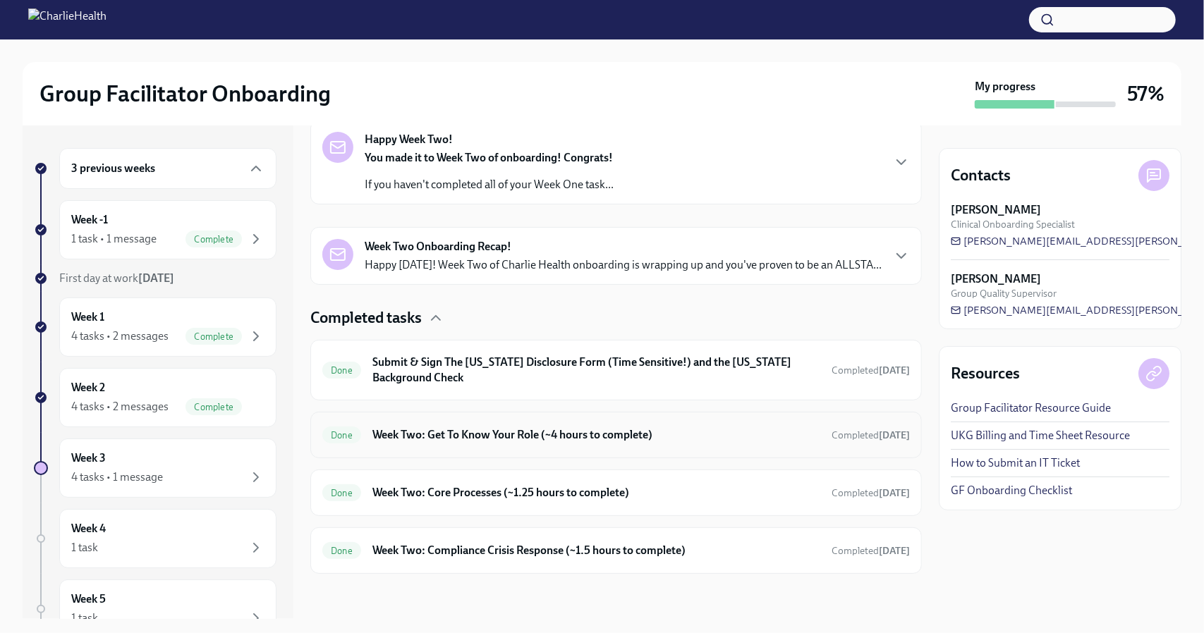
click at [483, 437] on h6 "Week Two: Get To Know Your Role (~4 hours to complete)" at bounding box center [596, 435] width 448 height 16
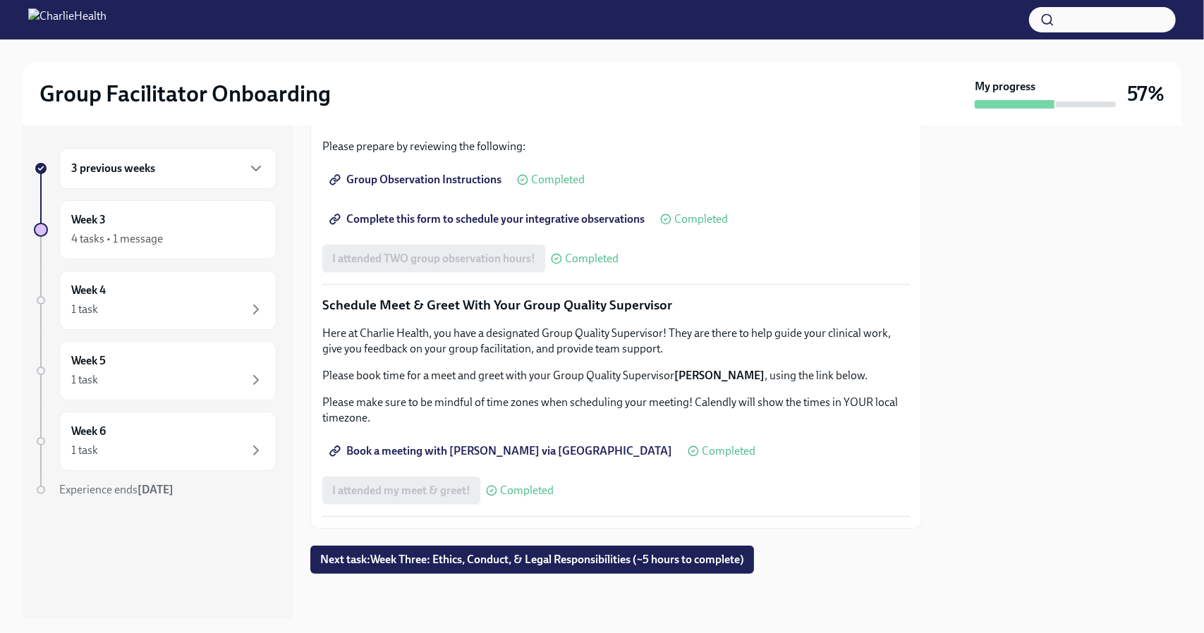
scroll to position [1284, 0]
drag, startPoint x: 595, startPoint y: 368, endPoint x: 257, endPoint y: 195, distance: 380.1
click at [257, 195] on div "3 previous weeks Week 3 4 tasks • 1 message Week 4 1 task Week 5 1 task Week 6 …" at bounding box center [155, 351] width 243 height 406
click at [257, 181] on div "3 previous weeks" at bounding box center [167, 168] width 217 height 41
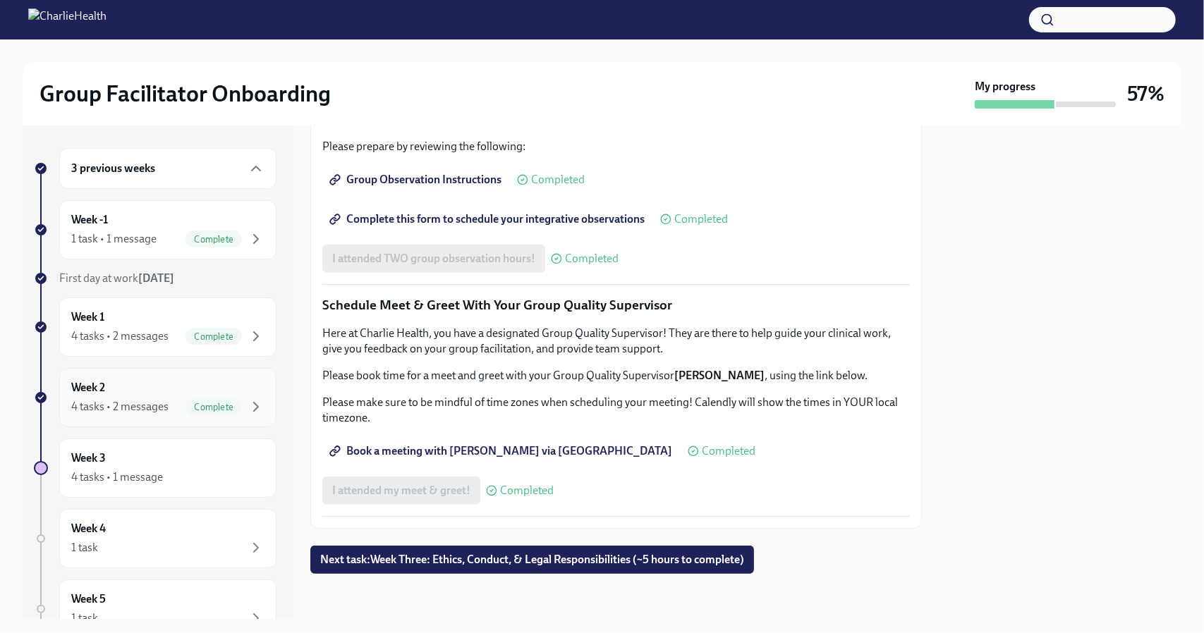
click at [235, 406] on div "Complete" at bounding box center [225, 407] width 79 height 17
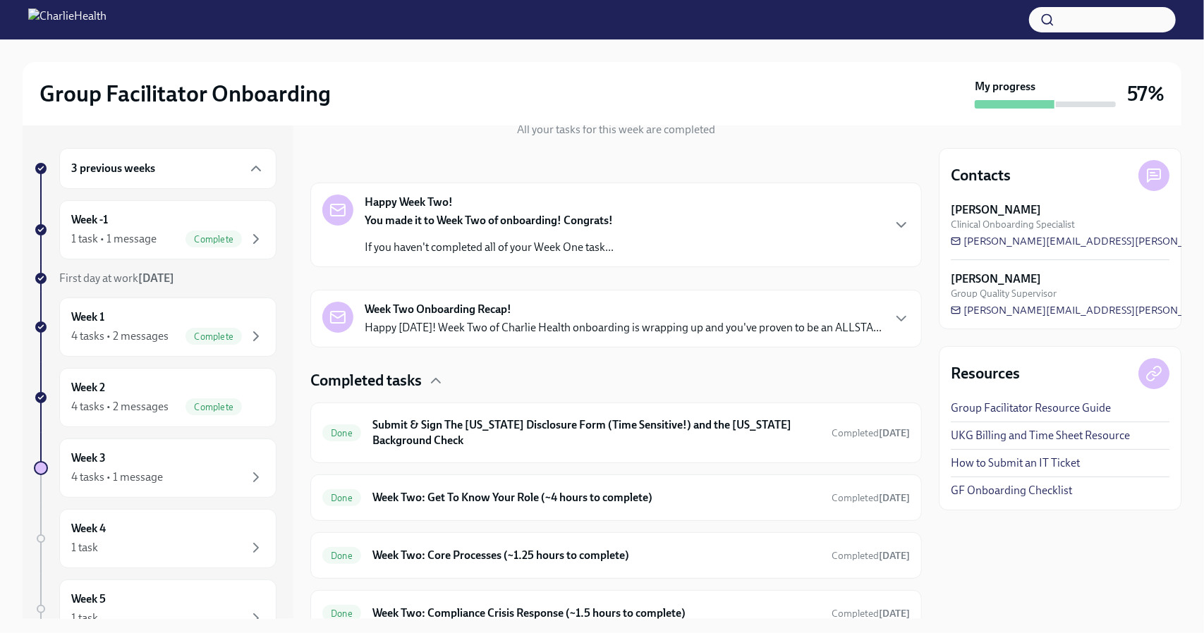
scroll to position [251, 0]
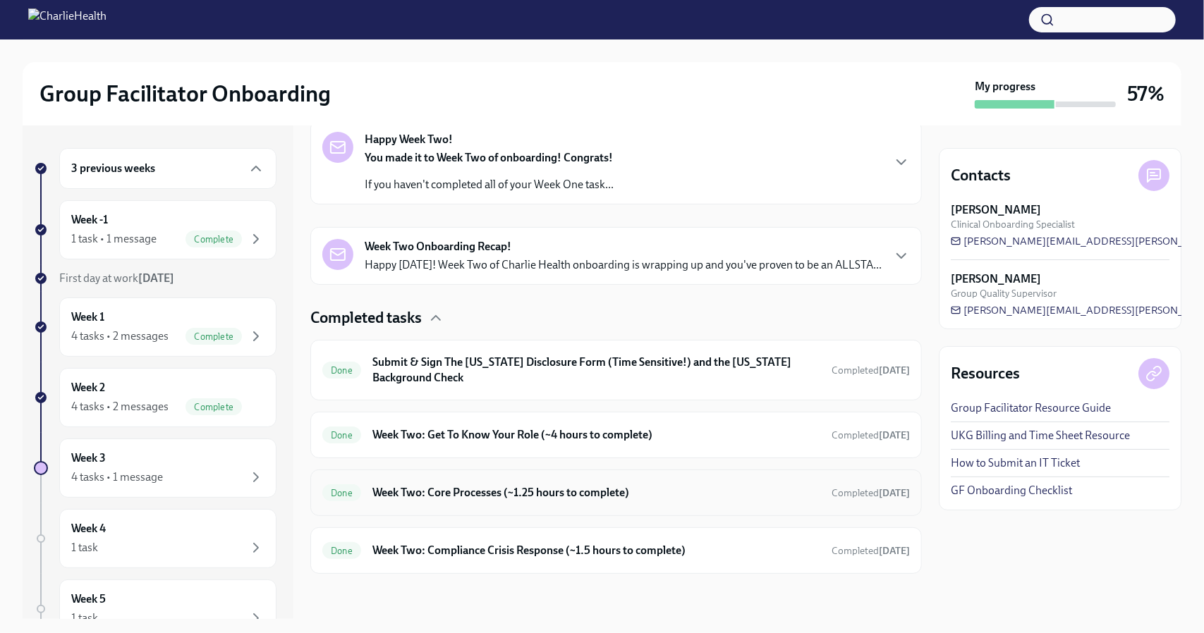
click at [456, 509] on div "Done Week Two: Core Processes (~1.25 hours to complete) Completed [DATE]" at bounding box center [616, 493] width 612 height 47
click at [460, 505] on div "Done Week Two: Core Processes (~1.25 hours to complete) Completed [DATE]" at bounding box center [616, 493] width 612 height 47
click at [466, 499] on h6 "Week Two: Core Processes (~1.25 hours to complete)" at bounding box center [596, 493] width 448 height 16
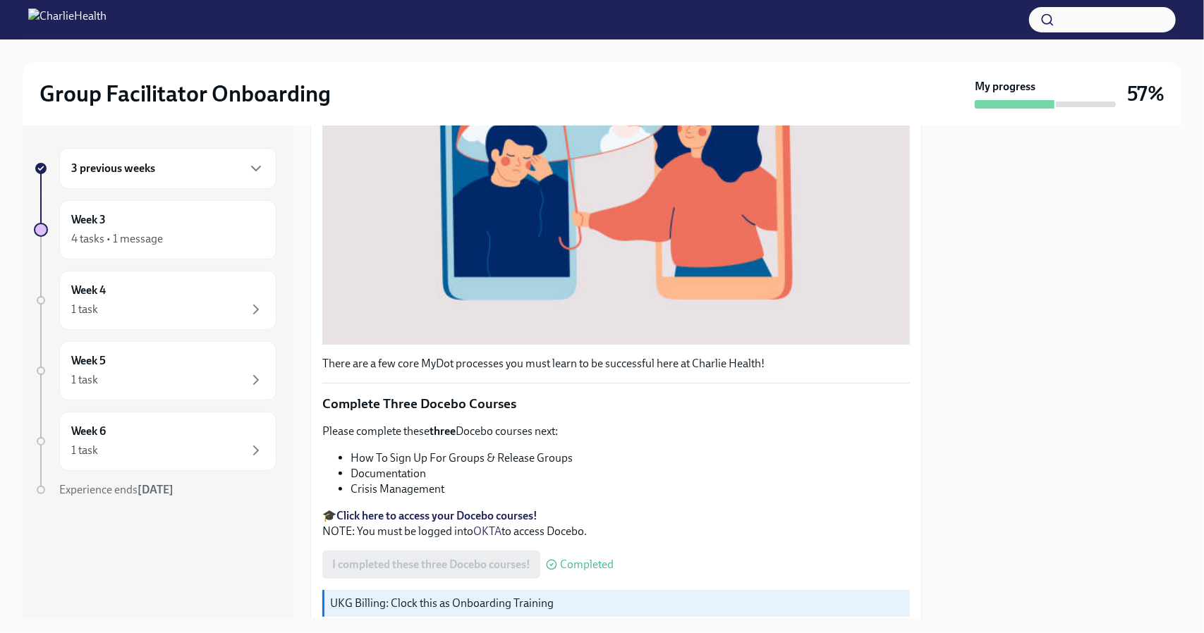
scroll to position [468, 0]
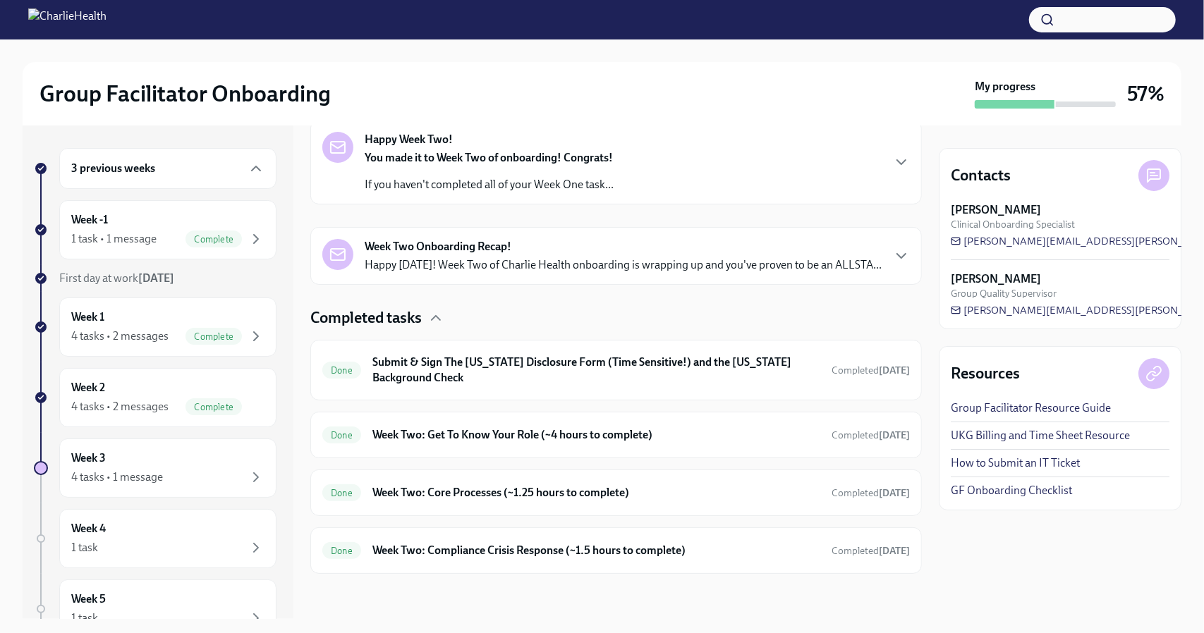
scroll to position [251, 0]
click at [435, 553] on h6 "Week Two: Compliance Crisis Response (~1.5 hours to complete)" at bounding box center [596, 551] width 448 height 16
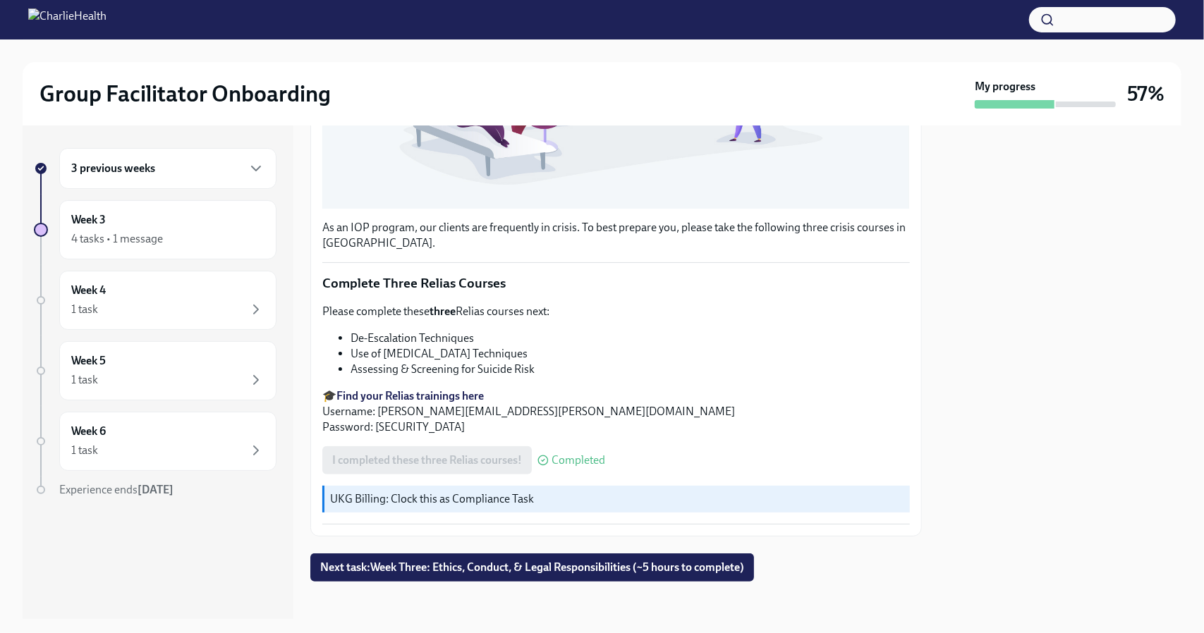
scroll to position [461, 0]
click at [154, 221] on div "Week 3 4 tasks • 1 message" at bounding box center [167, 229] width 193 height 35
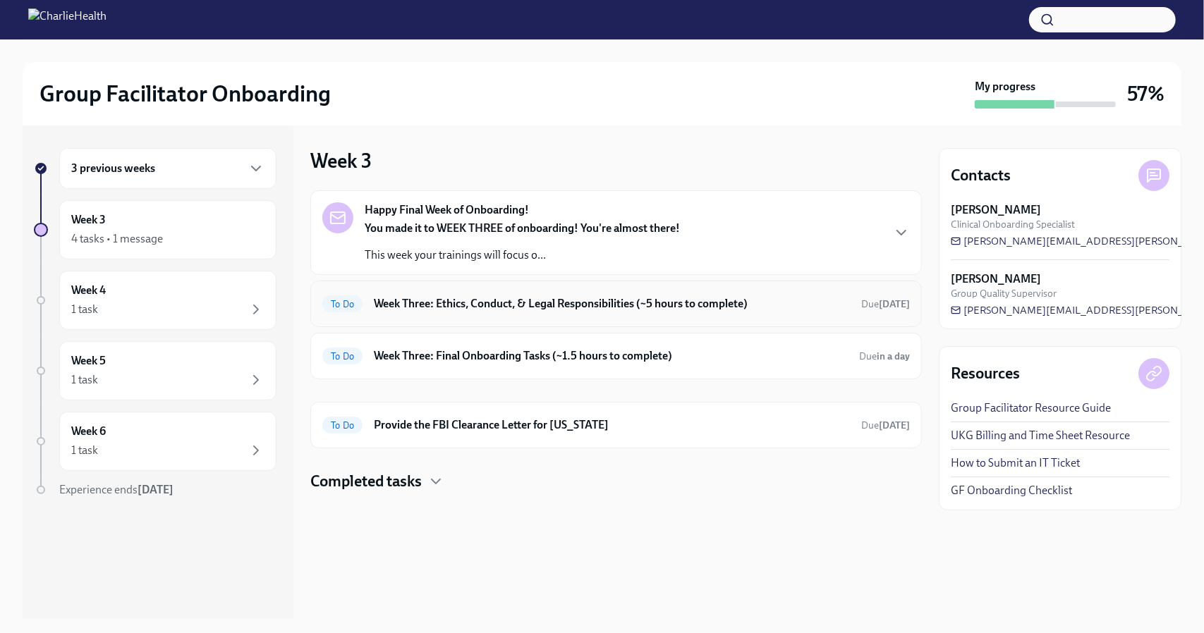
click at [455, 303] on h6 "Week Three: Ethics, Conduct, & Legal Responsibilities (~5 hours to complete)" at bounding box center [612, 304] width 476 height 16
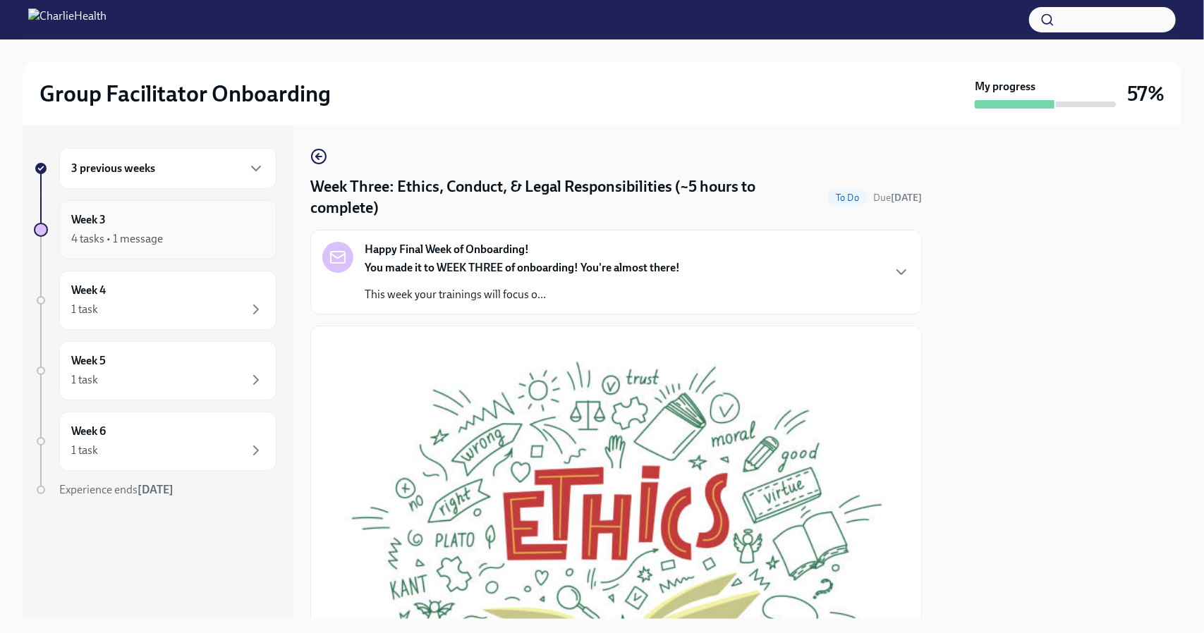
click at [245, 243] on div "4 tasks • 1 message" at bounding box center [167, 239] width 193 height 17
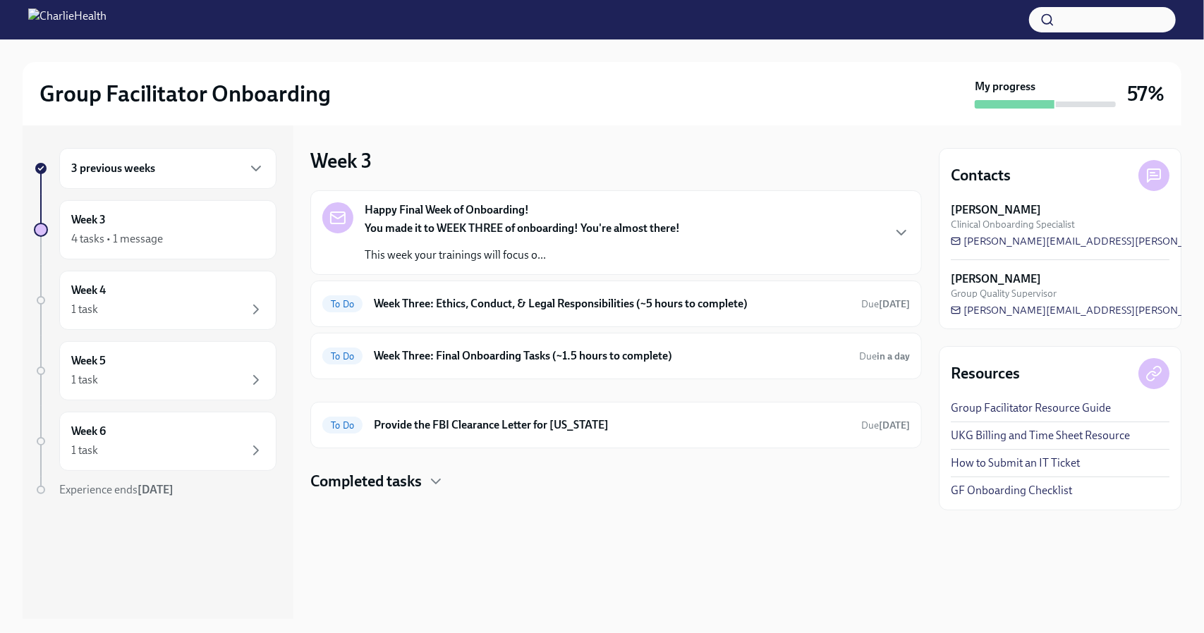
click at [894, 245] on div "Happy Final Week of Onboarding! You made it to WEEK THREE of onboarding! You're…" at bounding box center [616, 232] width 588 height 61
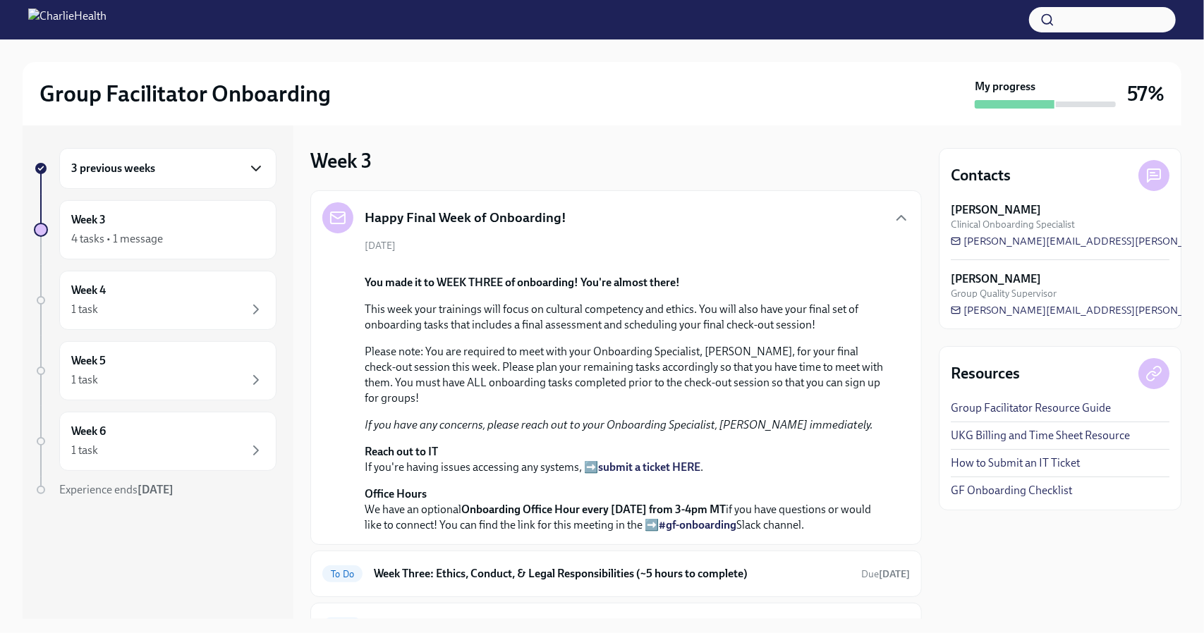
click at [255, 174] on icon "button" at bounding box center [256, 168] width 17 height 17
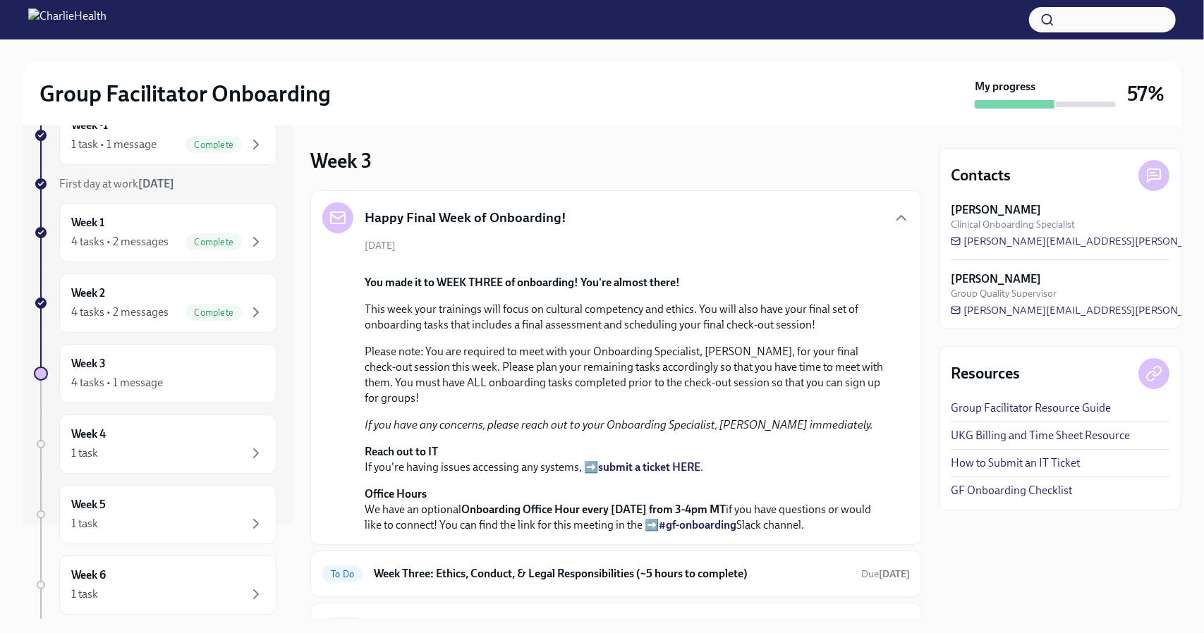
scroll to position [97, 0]
click at [220, 382] on div "4 tasks • 1 message" at bounding box center [167, 380] width 193 height 17
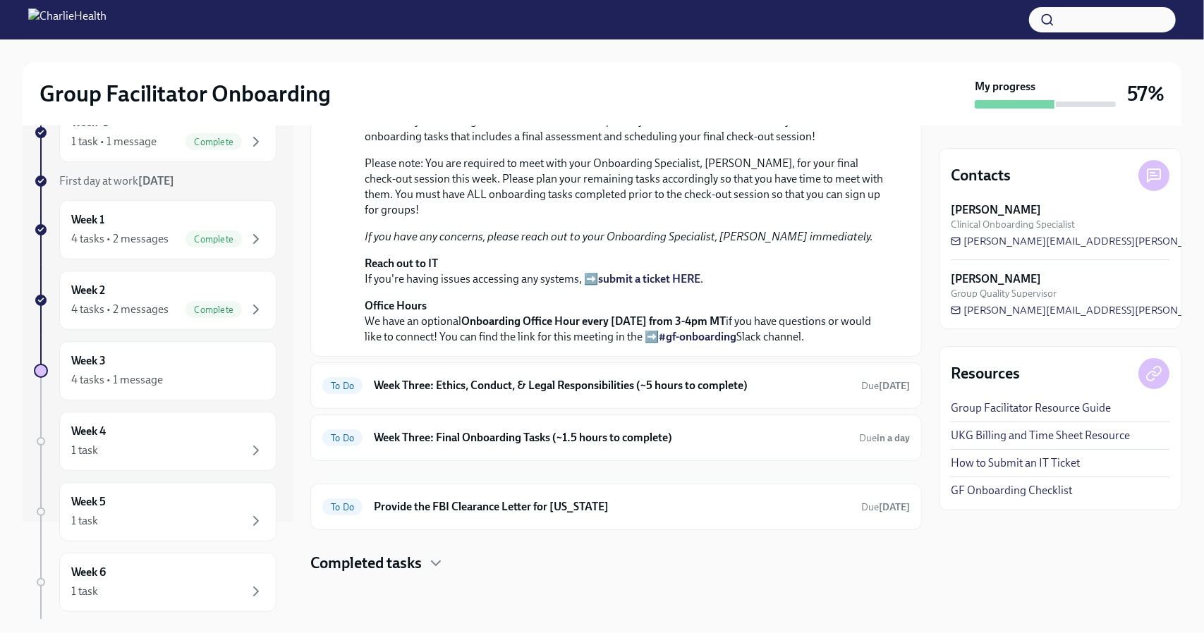
scroll to position [474, 0]
click at [405, 565] on h4 "Completed tasks" at bounding box center [365, 563] width 111 height 21
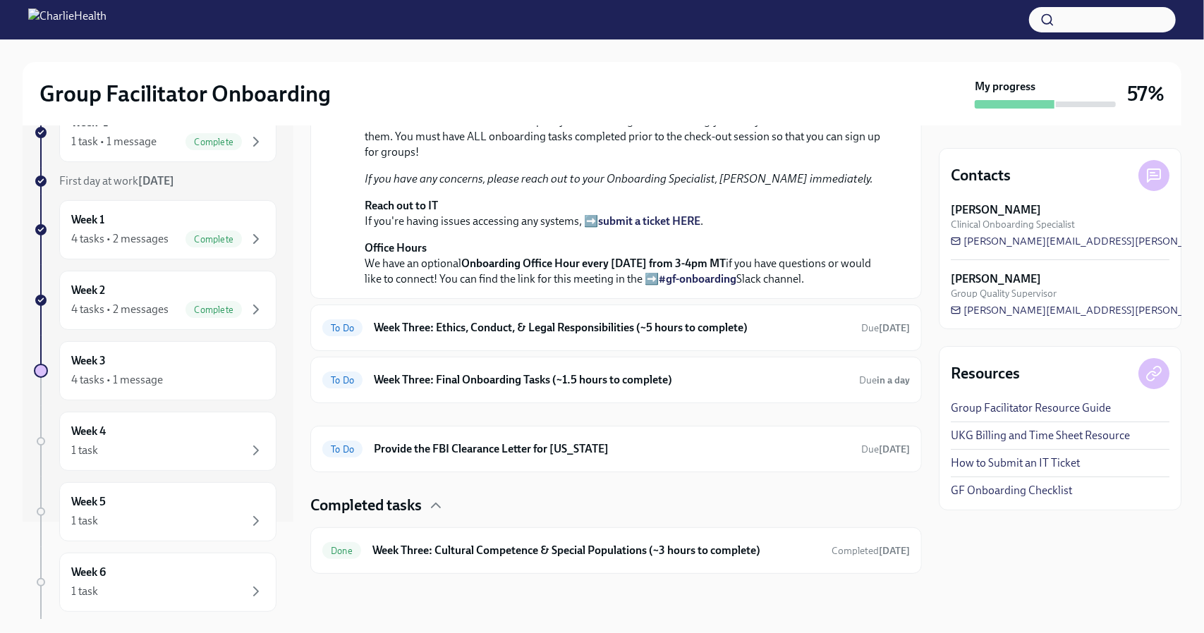
scroll to position [532, 0]
click at [426, 550] on h6 "Week Three: Cultural Competence & Special Populations (~3 hours to complete)" at bounding box center [596, 551] width 448 height 16
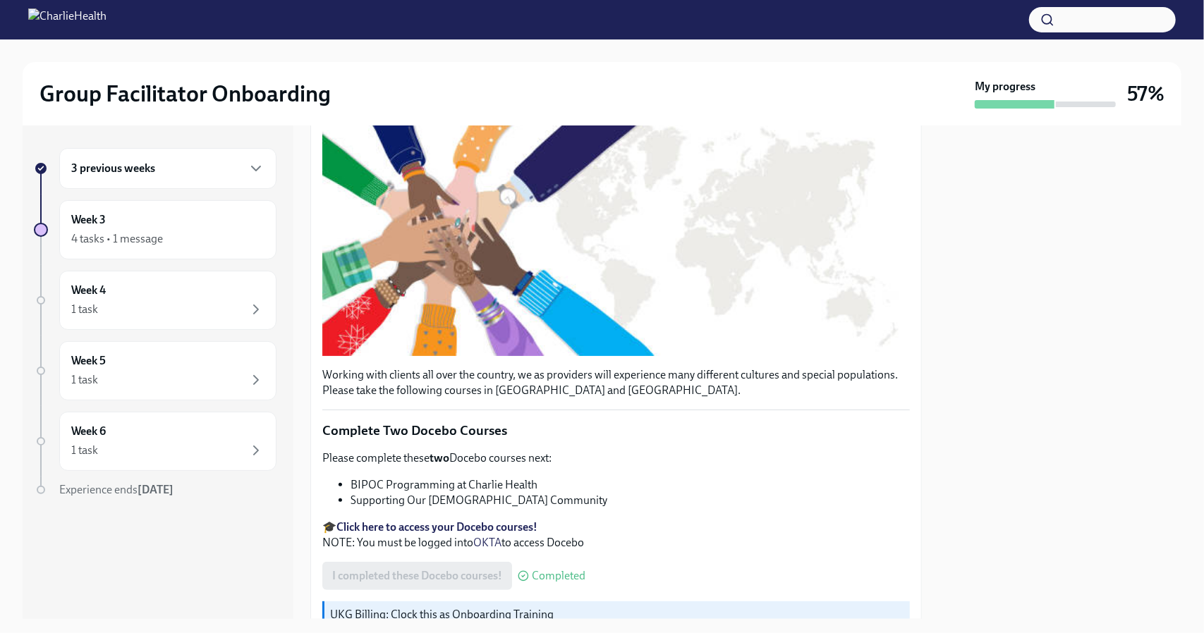
scroll to position [178, 0]
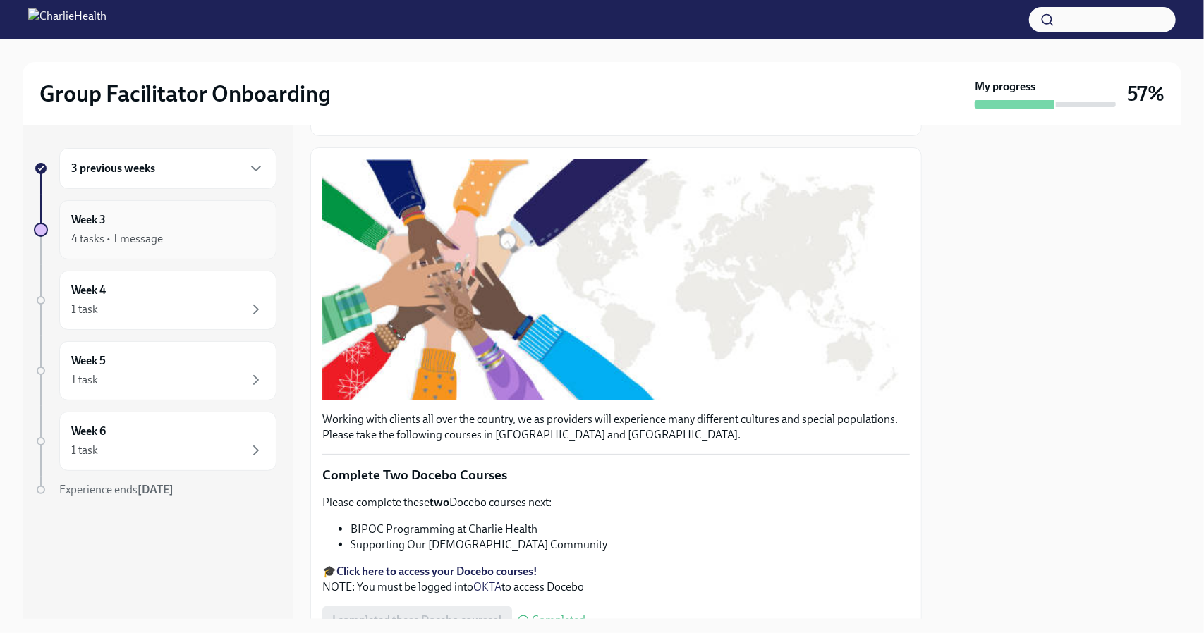
click at [188, 242] on div "4 tasks • 1 message" at bounding box center [167, 239] width 193 height 17
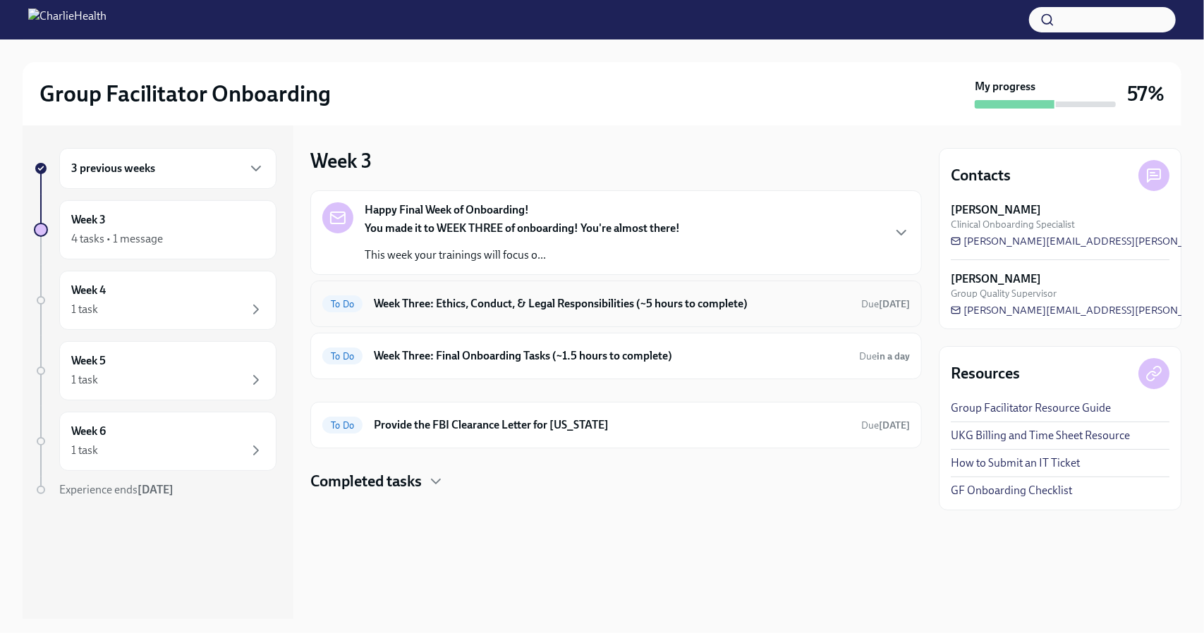
click at [539, 308] on h6 "Week Three: Ethics, Conduct, & Legal Responsibilities (~5 hours to complete)" at bounding box center [612, 304] width 476 height 16
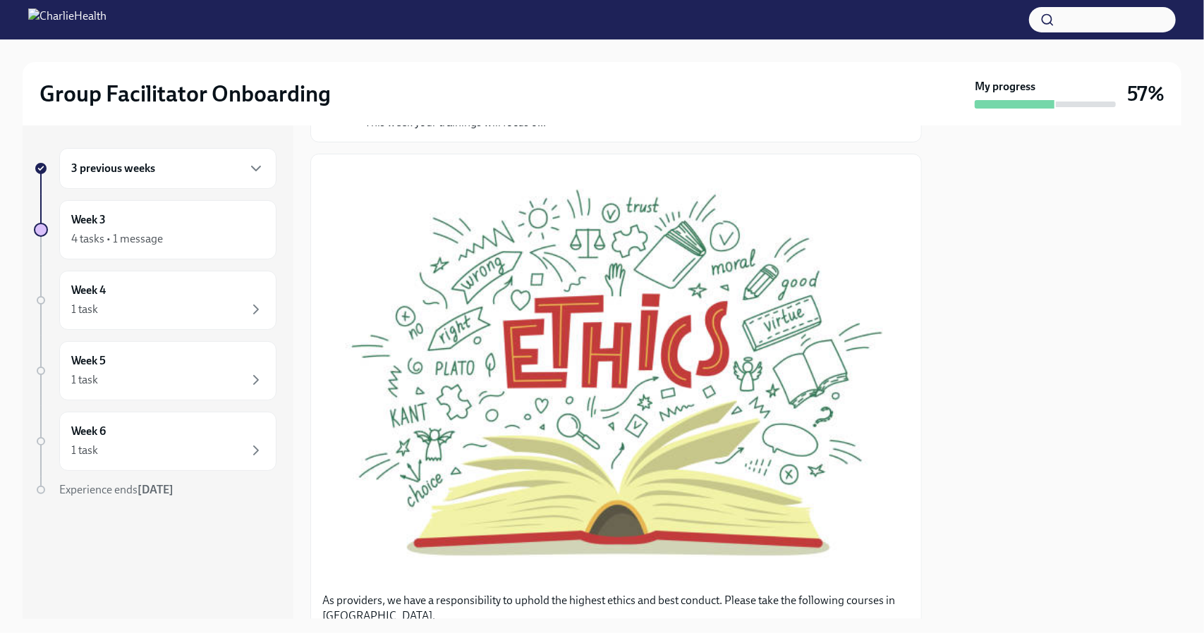
scroll to position [152, 0]
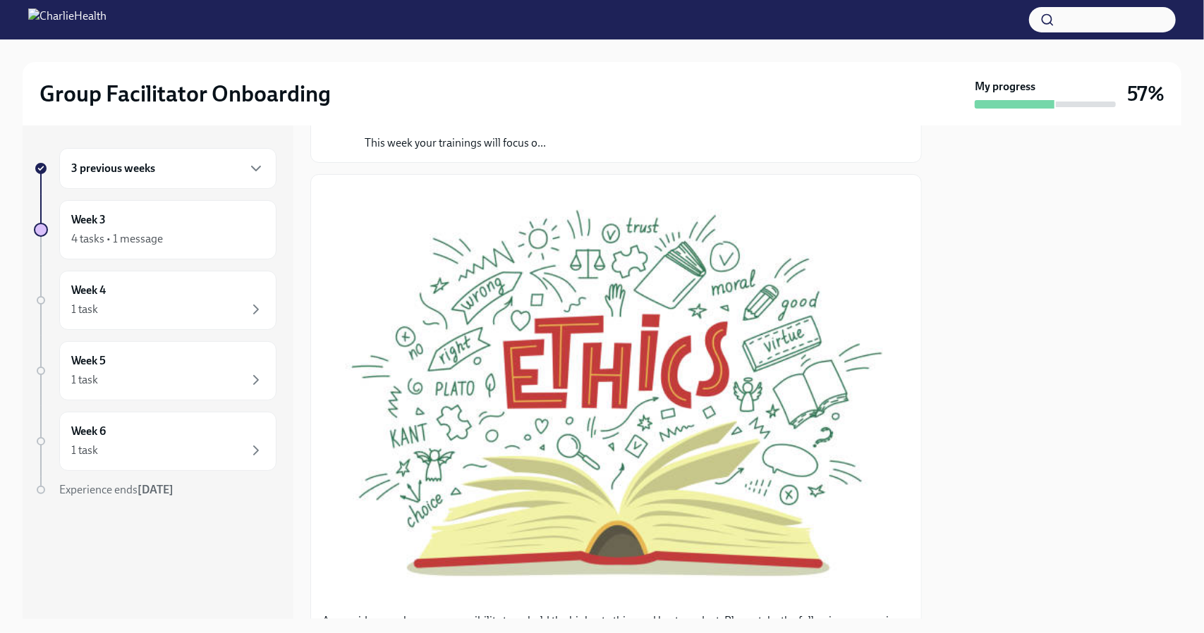
click at [209, 177] on div "3 previous weeks" at bounding box center [167, 168] width 217 height 41
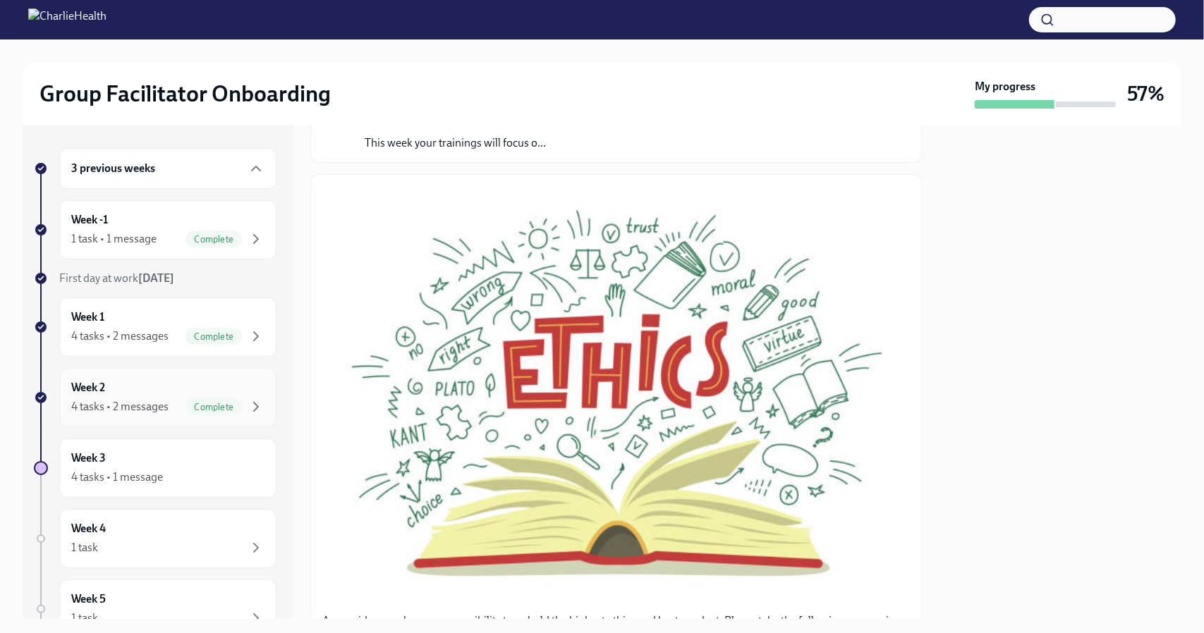
click at [147, 404] on div "4 tasks • 2 messages" at bounding box center [119, 407] width 97 height 16
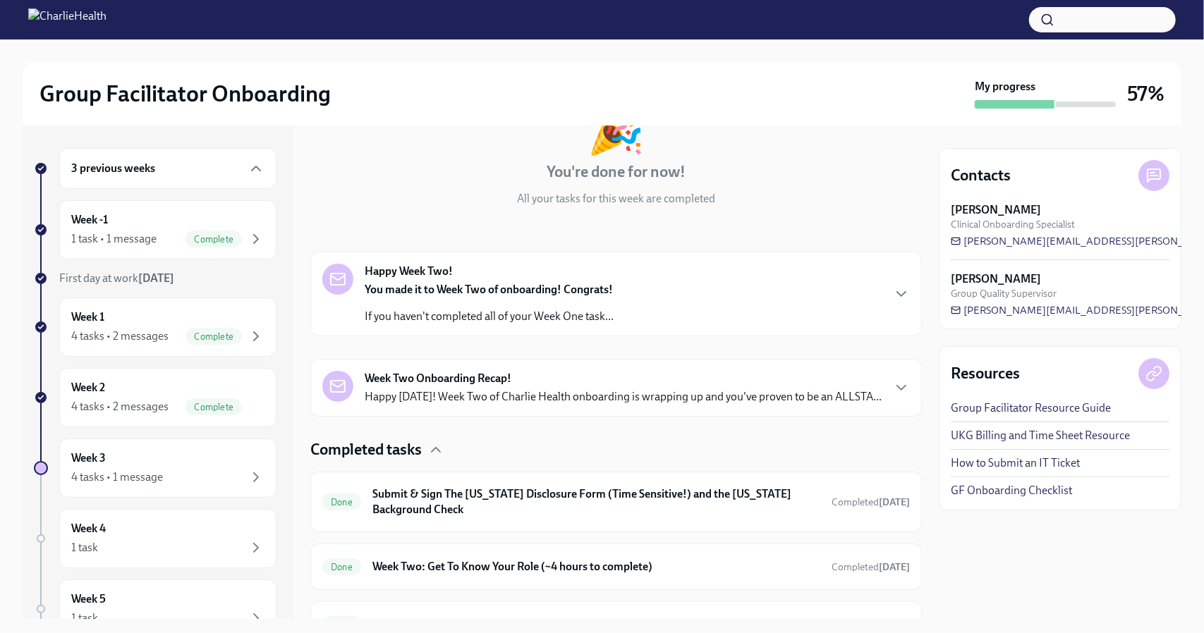
scroll to position [251, 0]
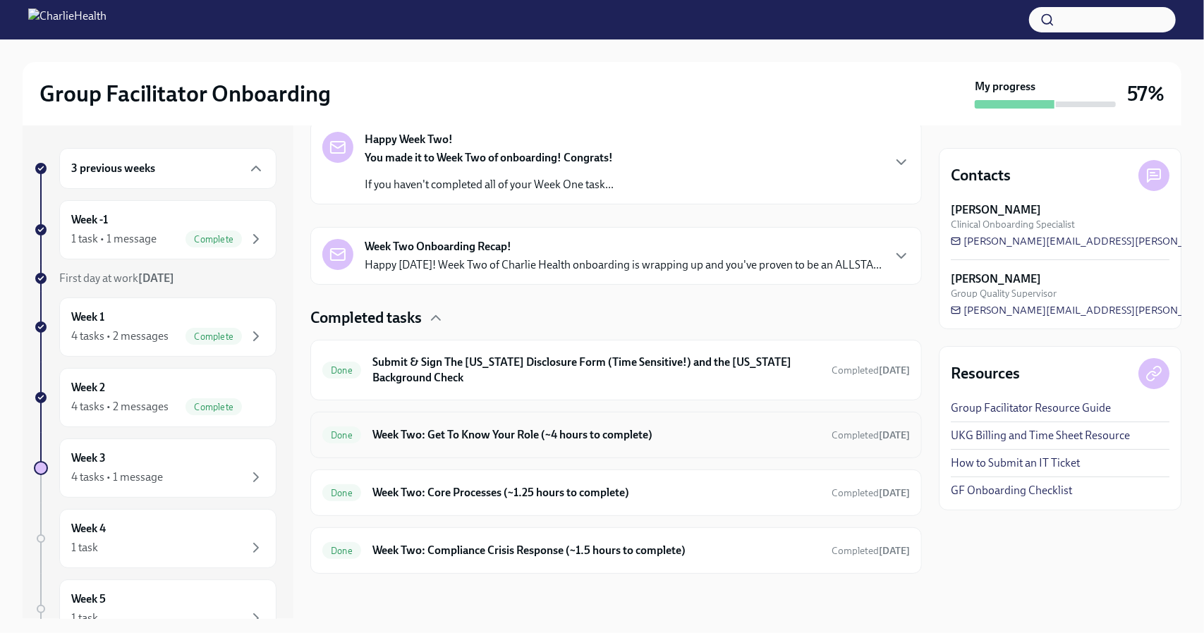
click at [511, 415] on div "Done Week Two: Get To Know Your Role (~4 hours to complete) Completed [DATE]" at bounding box center [616, 435] width 612 height 47
click at [509, 425] on div "Done Week Two: Get To Know Your Role (~4 hours to complete) Completed [DATE]" at bounding box center [616, 435] width 588 height 23
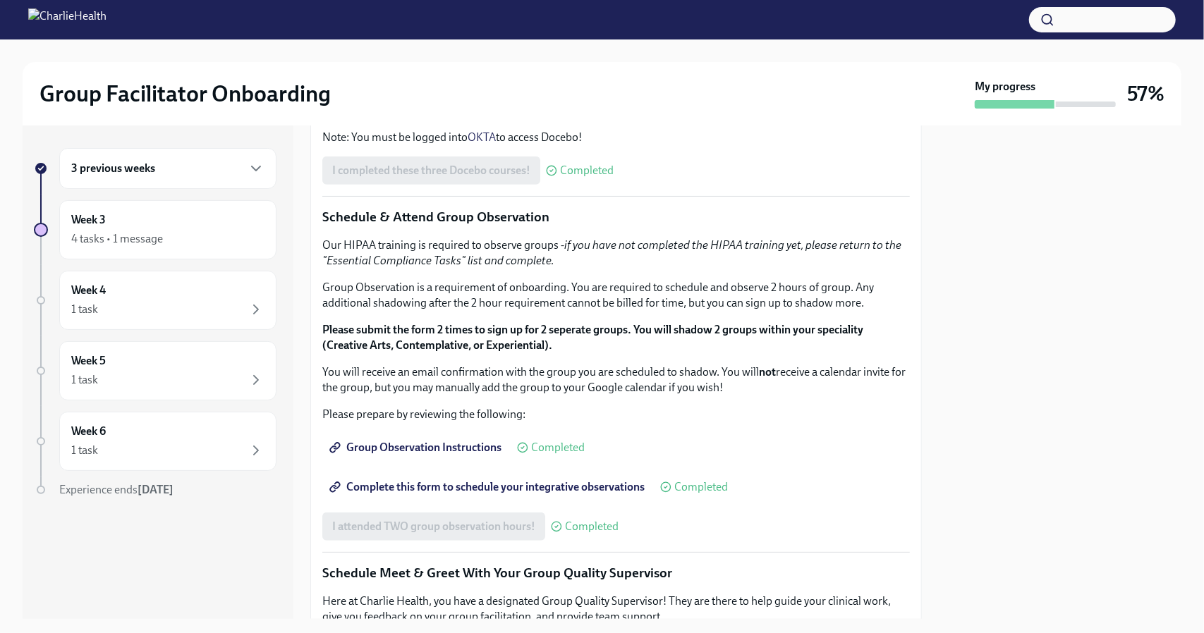
scroll to position [598, 0]
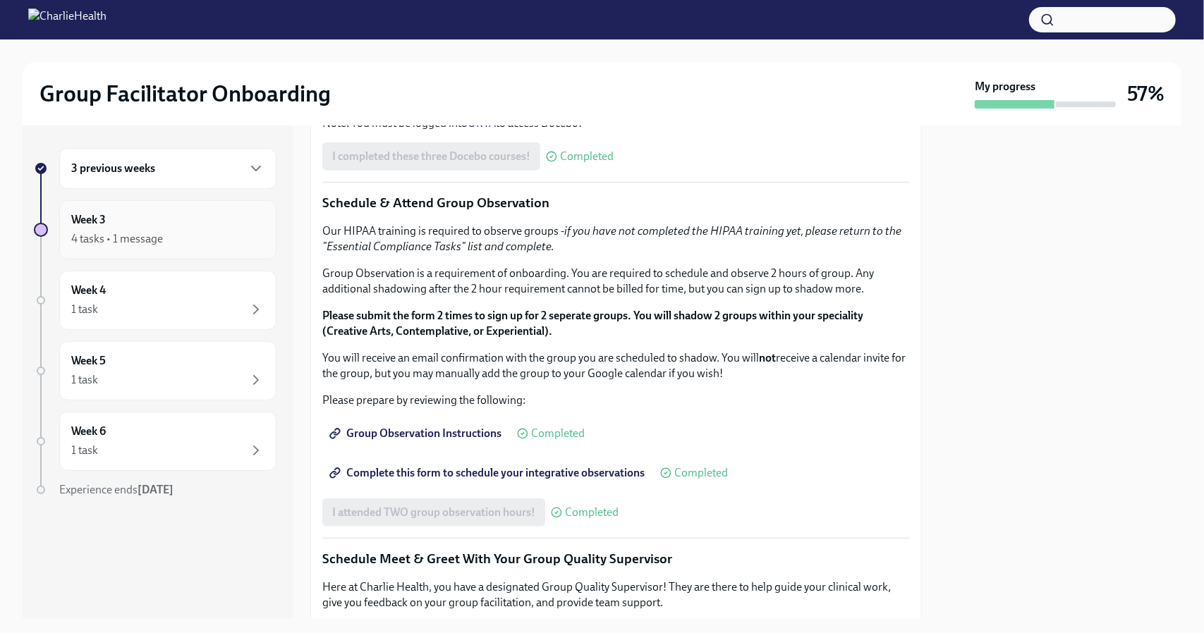
click at [191, 212] on div "Week 3 4 tasks • 1 message" at bounding box center [167, 229] width 193 height 35
